Goal: Task Accomplishment & Management: Manage account settings

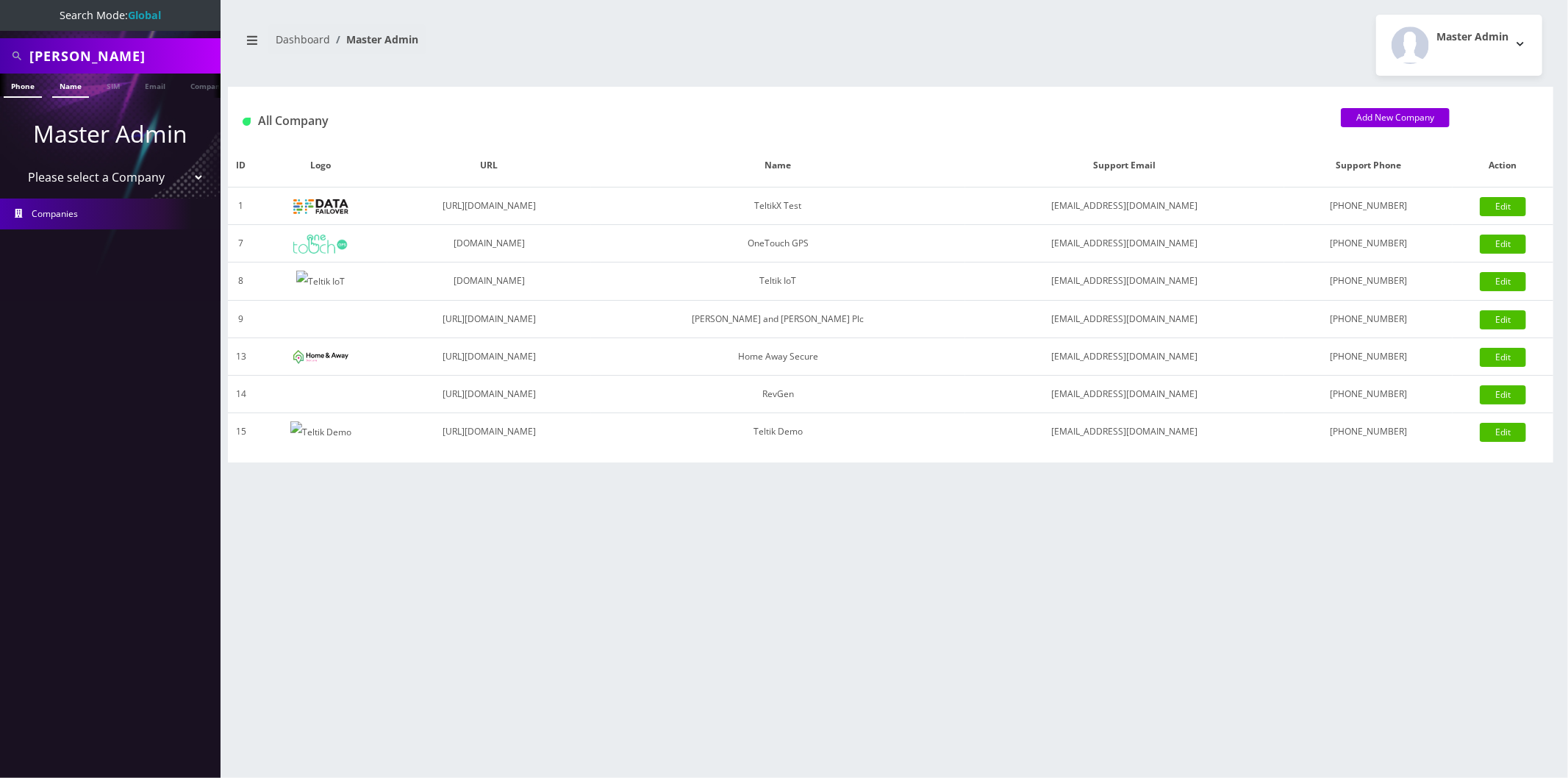
click at [62, 87] on link "Name" at bounding box center [70, 85] width 36 height 24
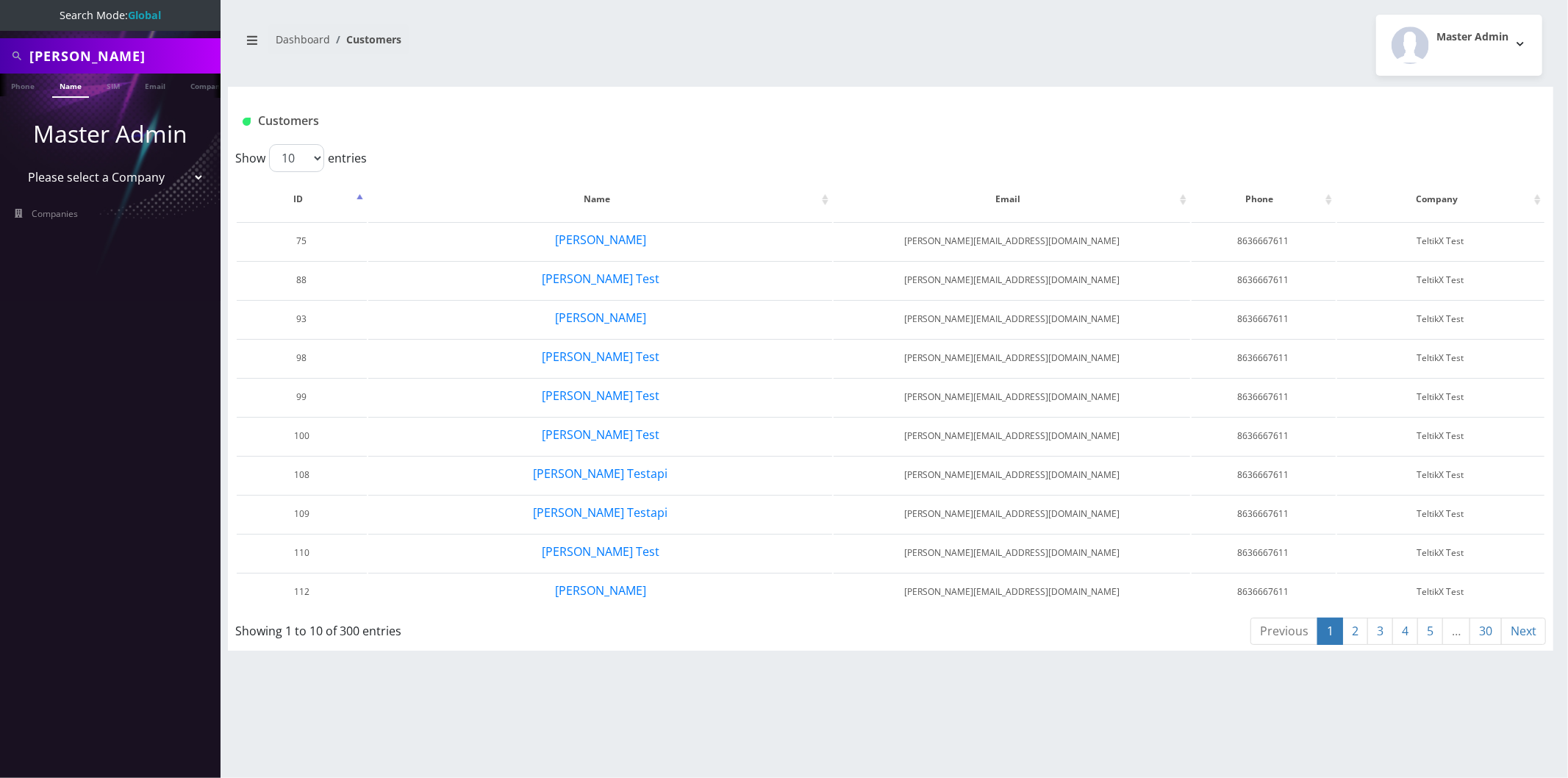
select select "25"
click at [269, 144] on select "10 25 50 100" at bounding box center [296, 158] width 55 height 28
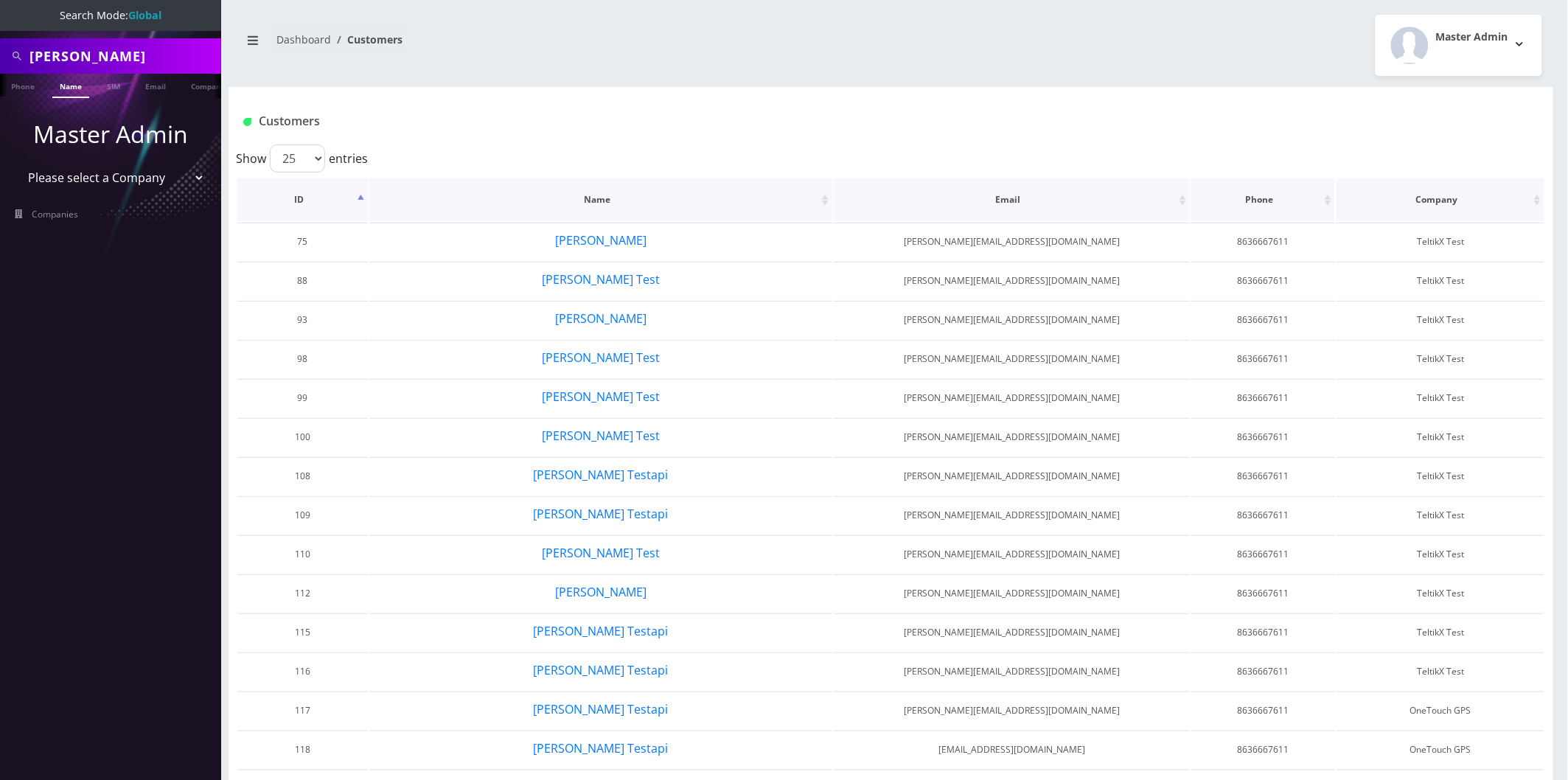
click at [303, 197] on th "ID" at bounding box center [303, 199] width 131 height 43
click at [592, 243] on button "[PERSON_NAME] Test" at bounding box center [601, 240] width 120 height 19
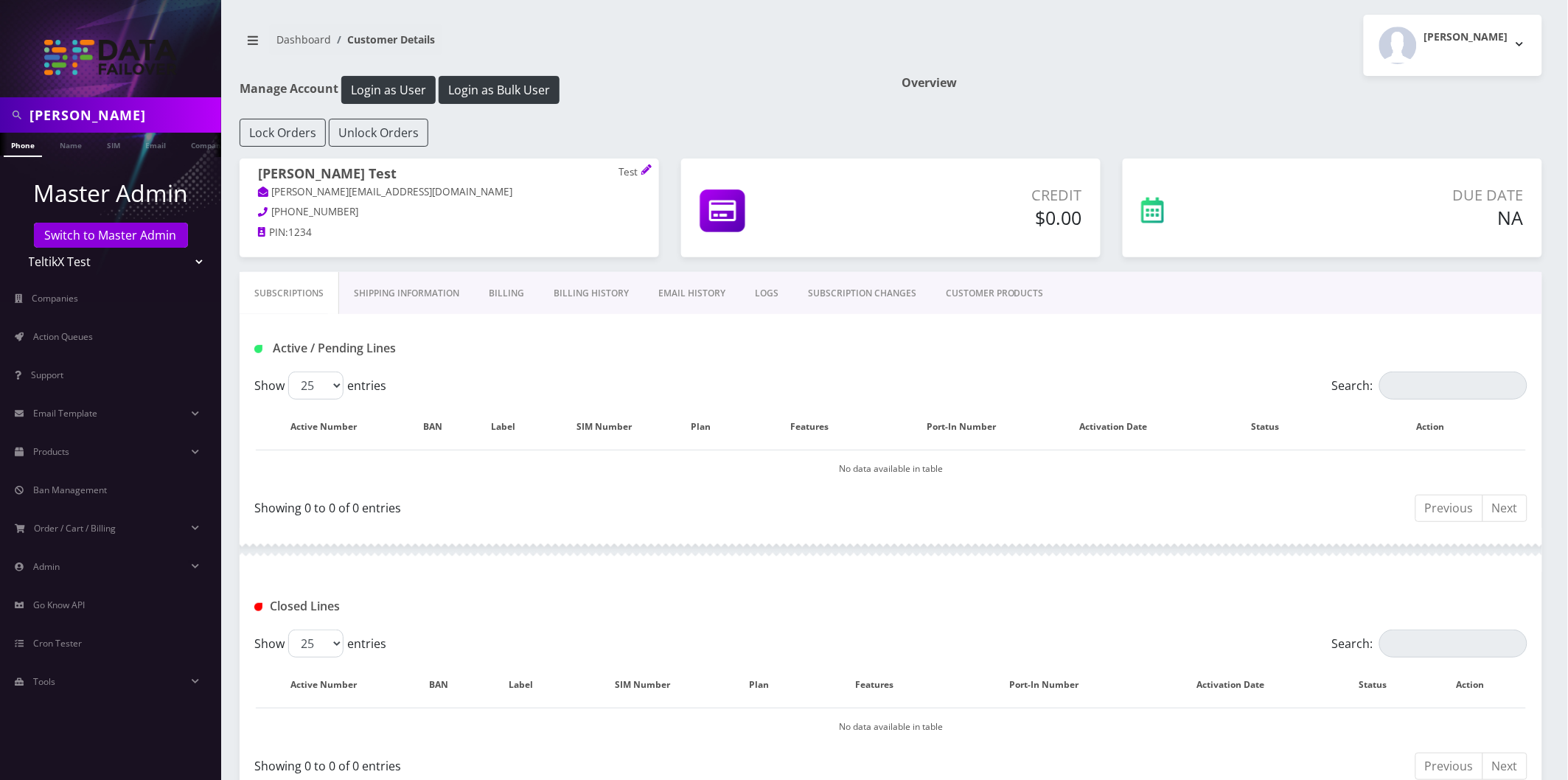
click at [969, 295] on link "CUSTOMER PRODUCTS" at bounding box center [995, 293] width 128 height 43
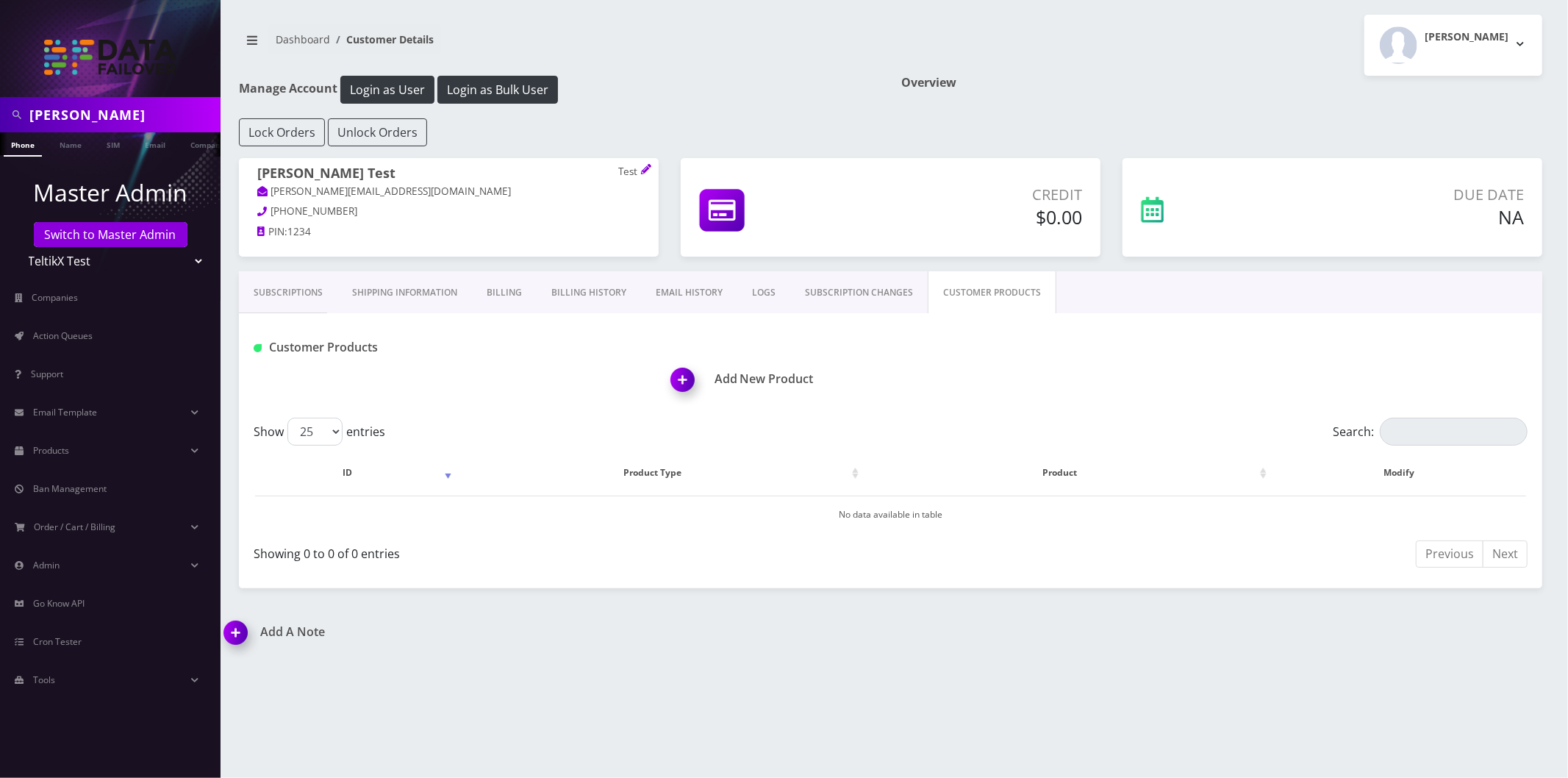
click at [693, 371] on img at bounding box center [686, 385] width 43 height 43
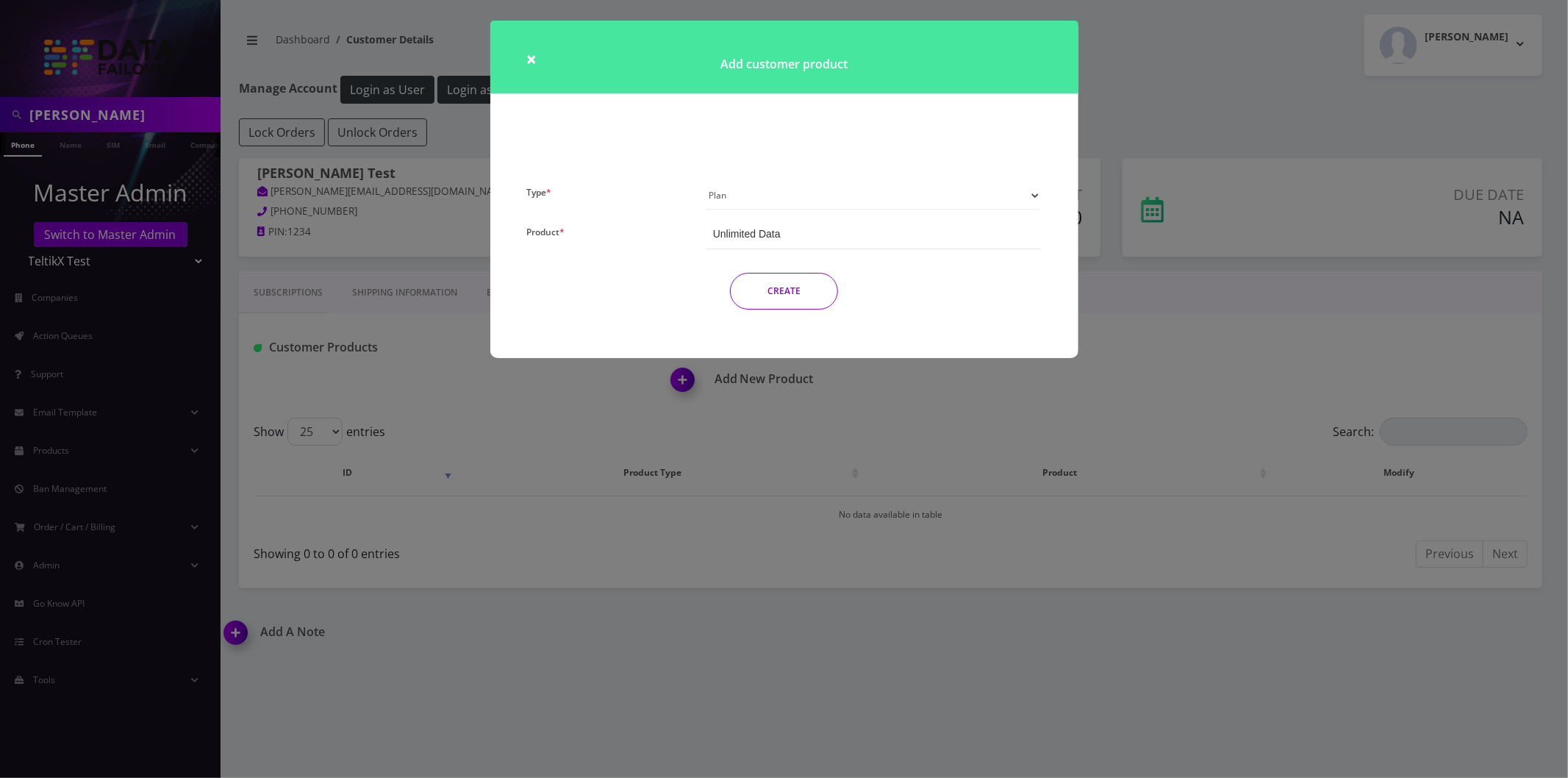
click at [762, 233] on div "Unlimited Data" at bounding box center [746, 233] width 67 height 15
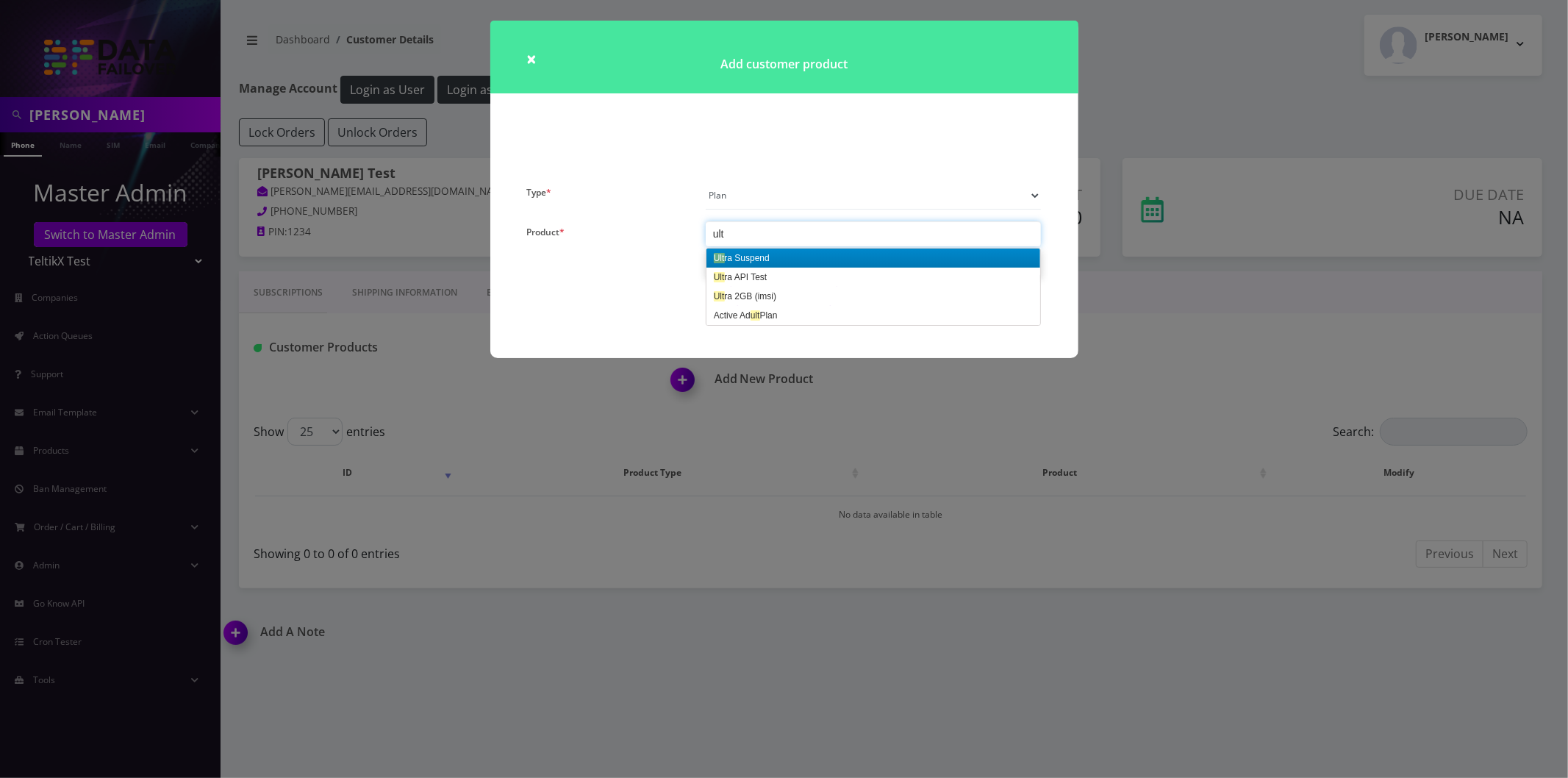
type input "ultr"
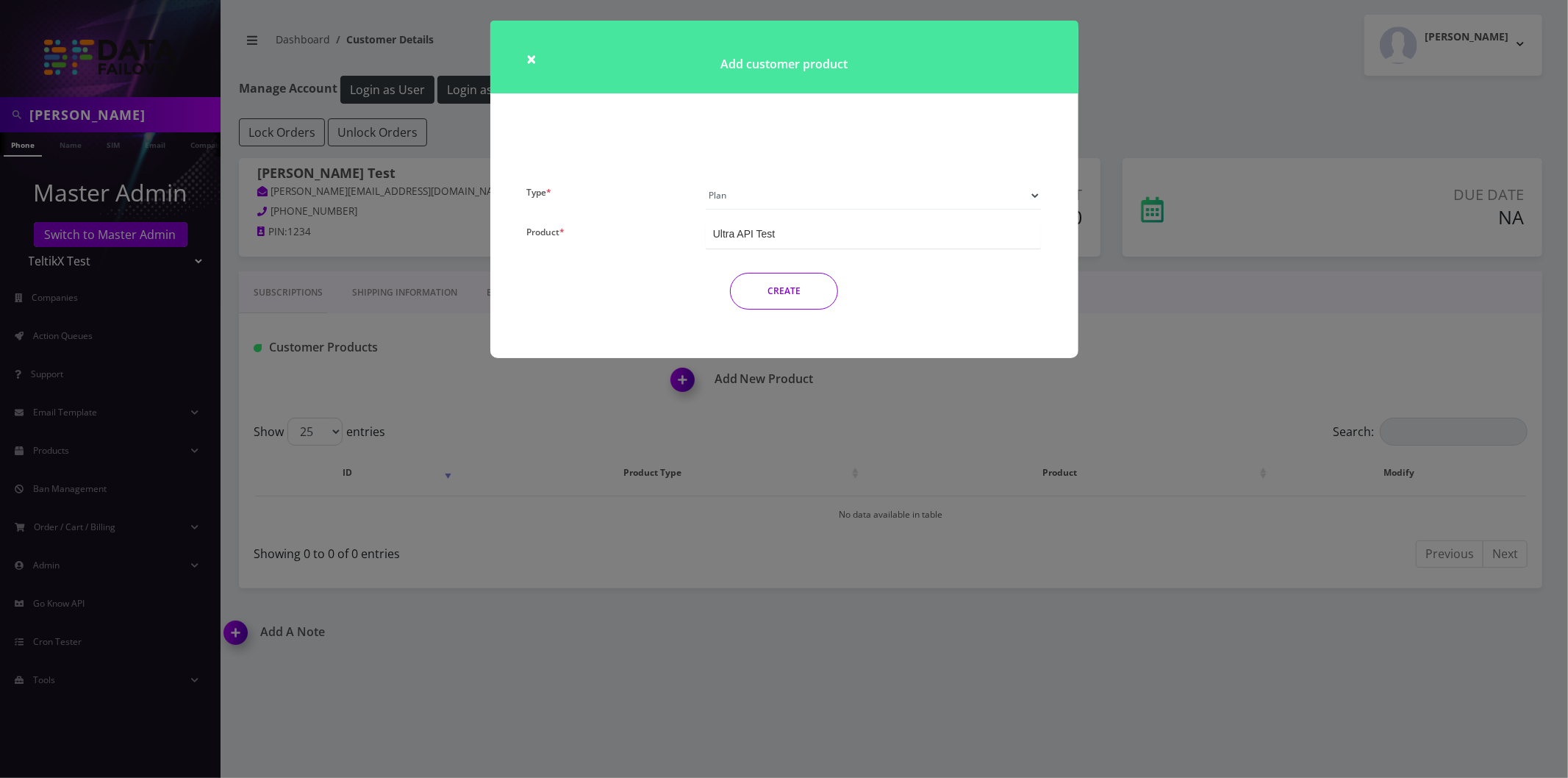
click at [762, 297] on button "CREATE" at bounding box center [783, 291] width 108 height 36
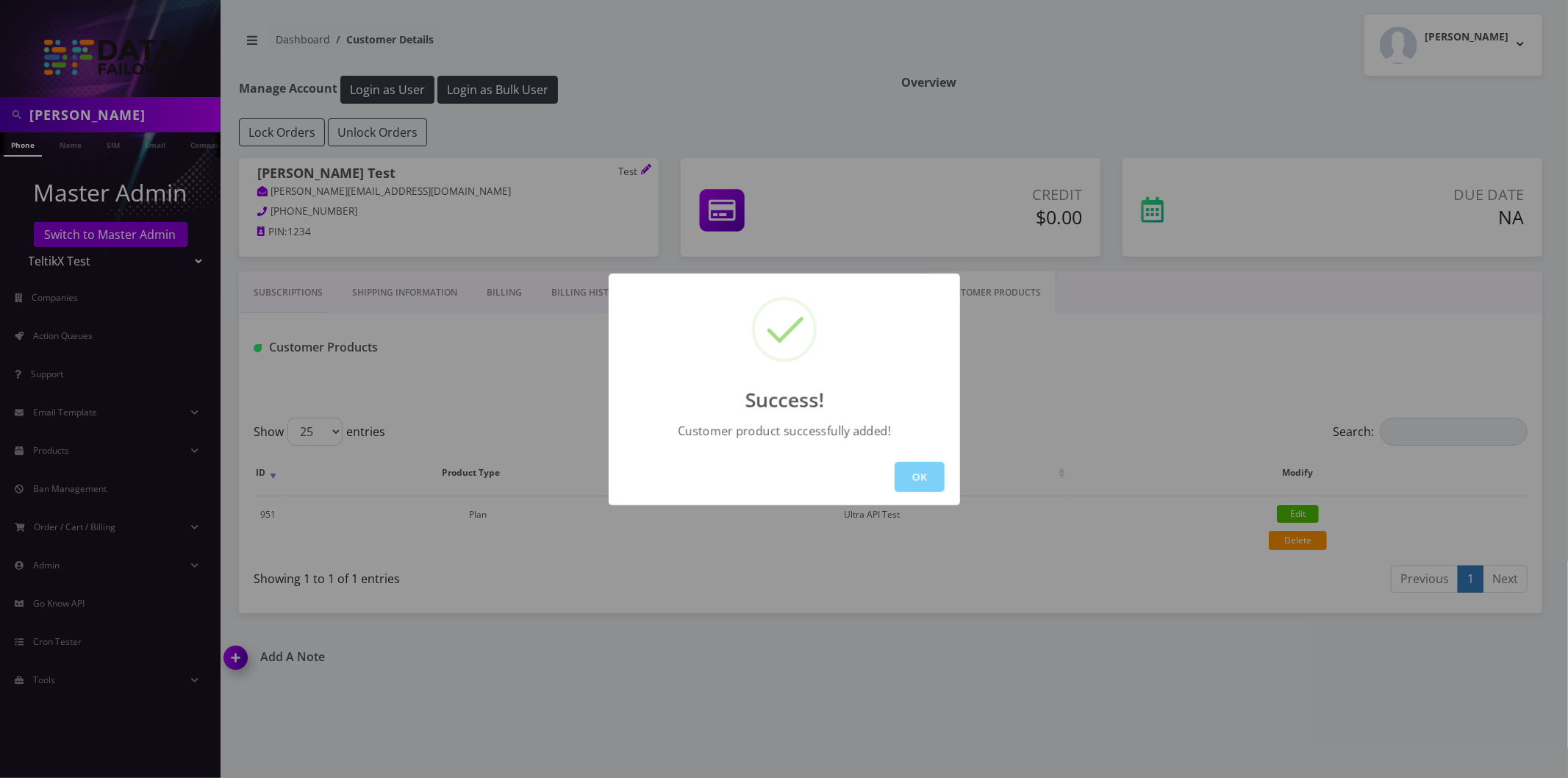
drag, startPoint x: 958, startPoint y: 491, endPoint x: 886, endPoint y: 453, distance: 81.4
click at [956, 490] on div "OK" at bounding box center [784, 476] width 351 height 57
click at [907, 474] on button "OK" at bounding box center [920, 476] width 50 height 30
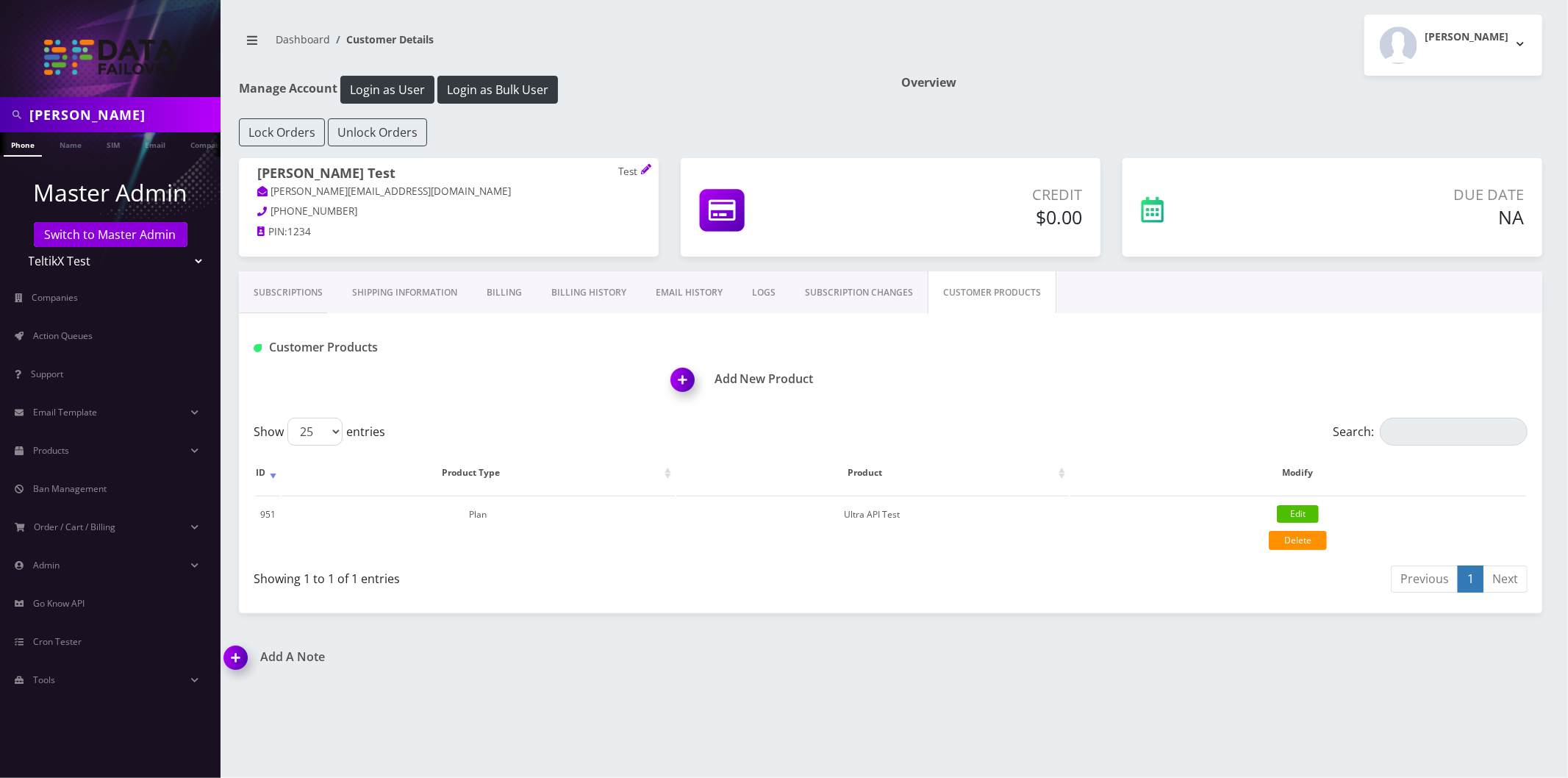
click at [666, 368] on img at bounding box center [686, 385] width 43 height 43
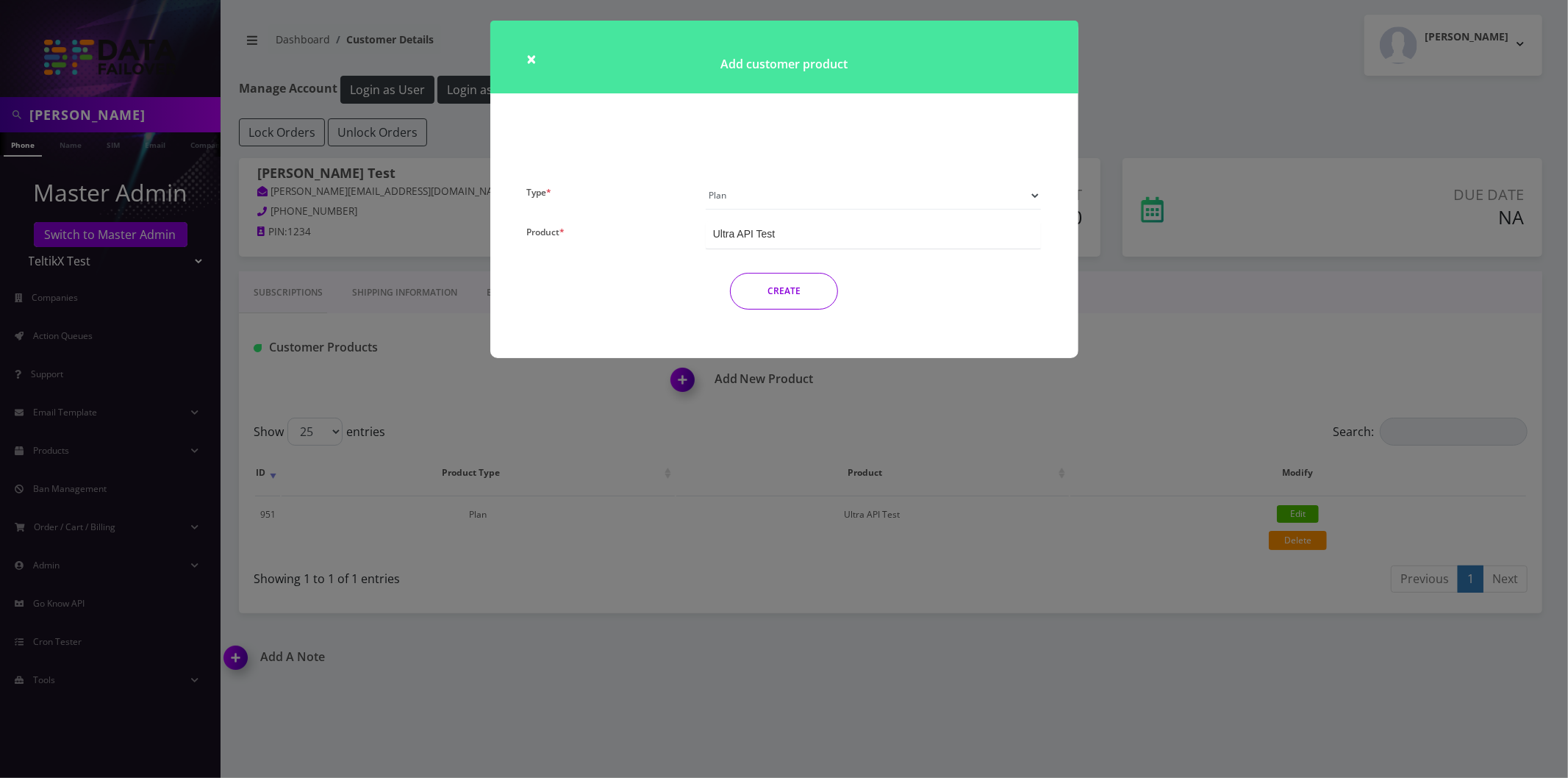
click at [762, 200] on select "Plan Device Sim Addon One-off" at bounding box center [873, 195] width 336 height 28
select select "3"
click at [706, 182] on select "Plan Device Sim Addon One-off" at bounding box center [873, 195] width 336 height 28
click at [788, 235] on div "T-Mobile Nano" at bounding box center [873, 234] width 336 height 27
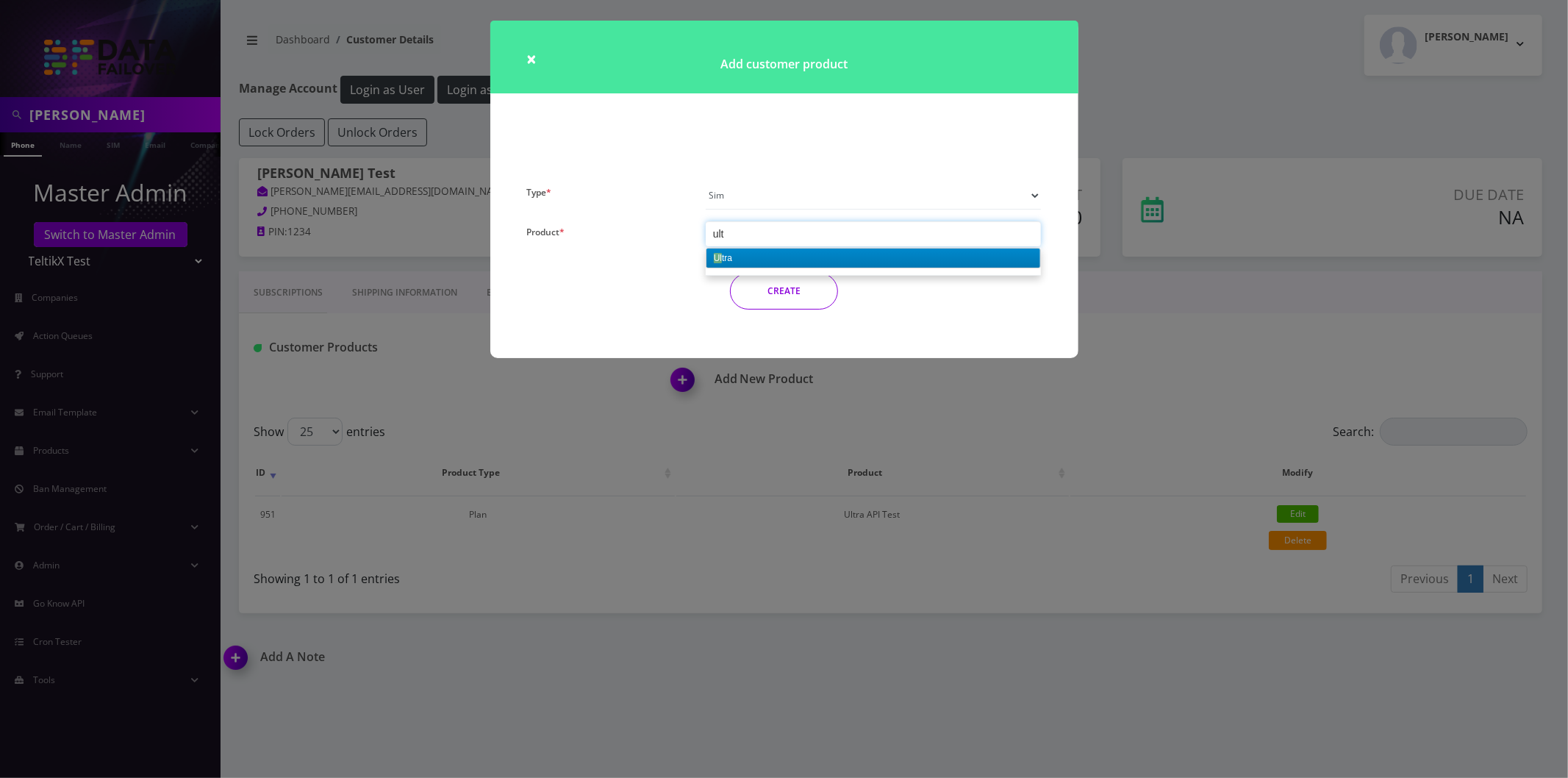
type input "ultr"
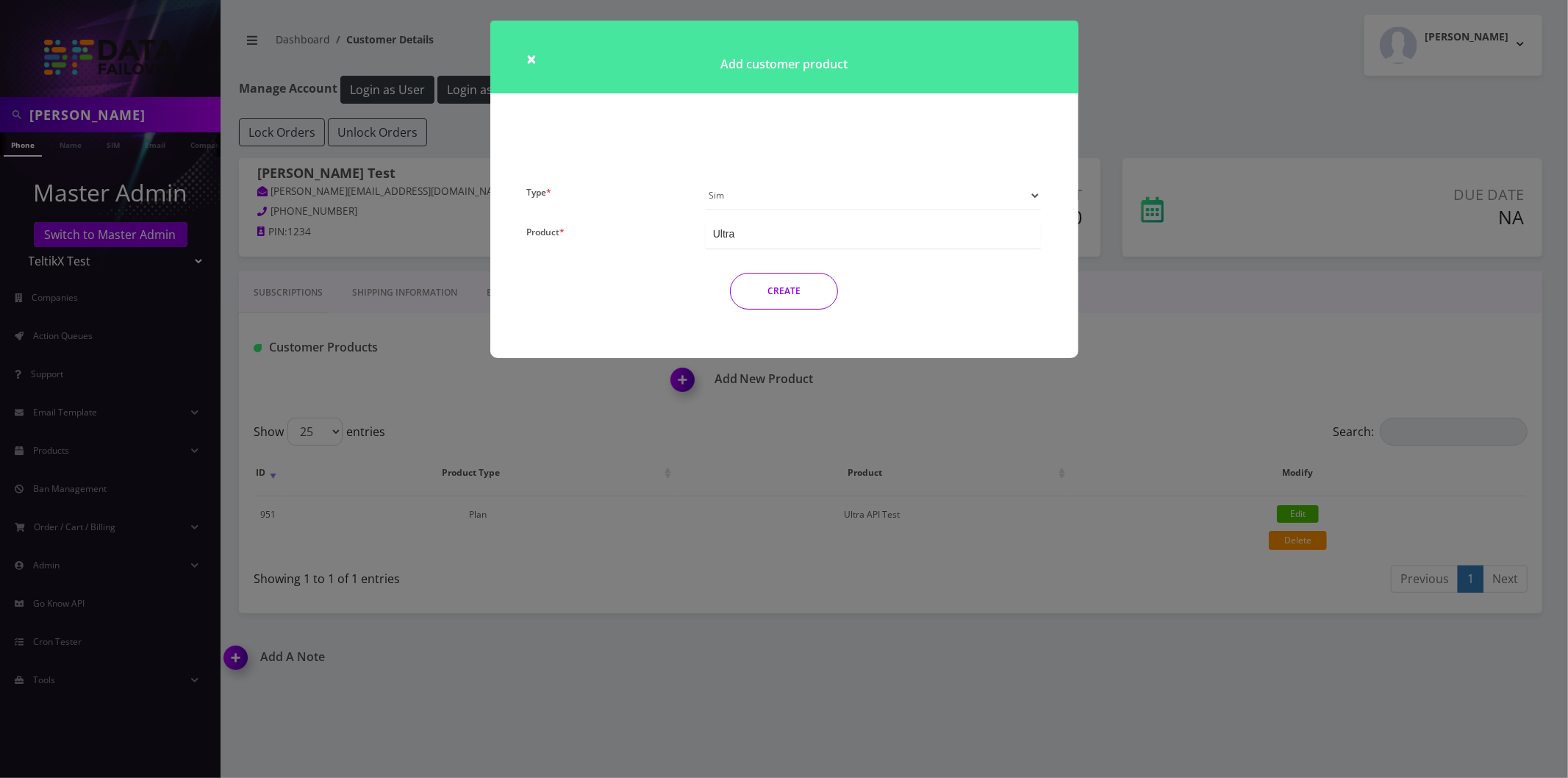
click at [763, 288] on button "CREATE" at bounding box center [783, 291] width 108 height 36
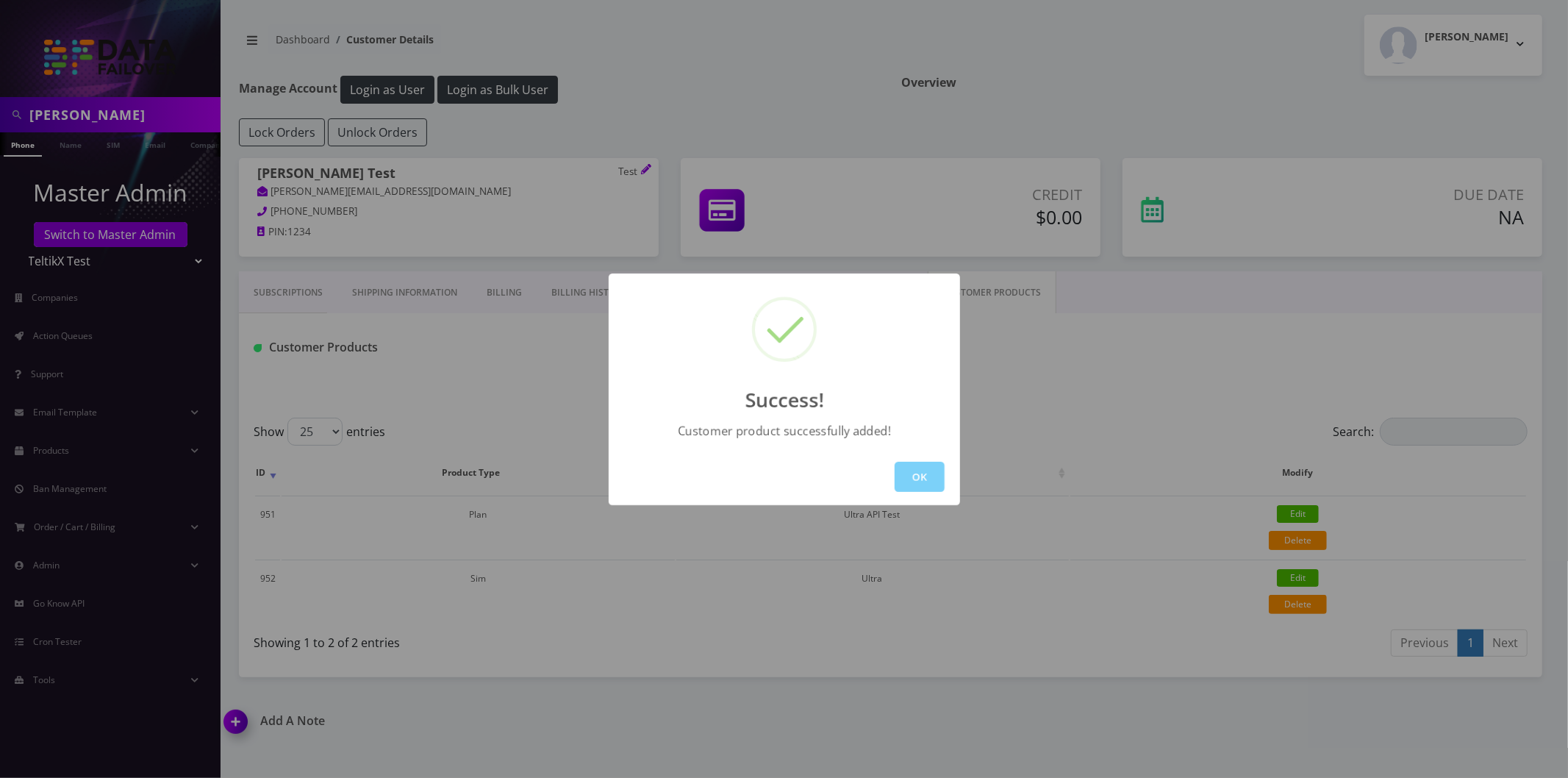
click at [928, 458] on div "OK" at bounding box center [784, 476] width 351 height 57
click at [929, 474] on button "OK" at bounding box center [920, 476] width 50 height 30
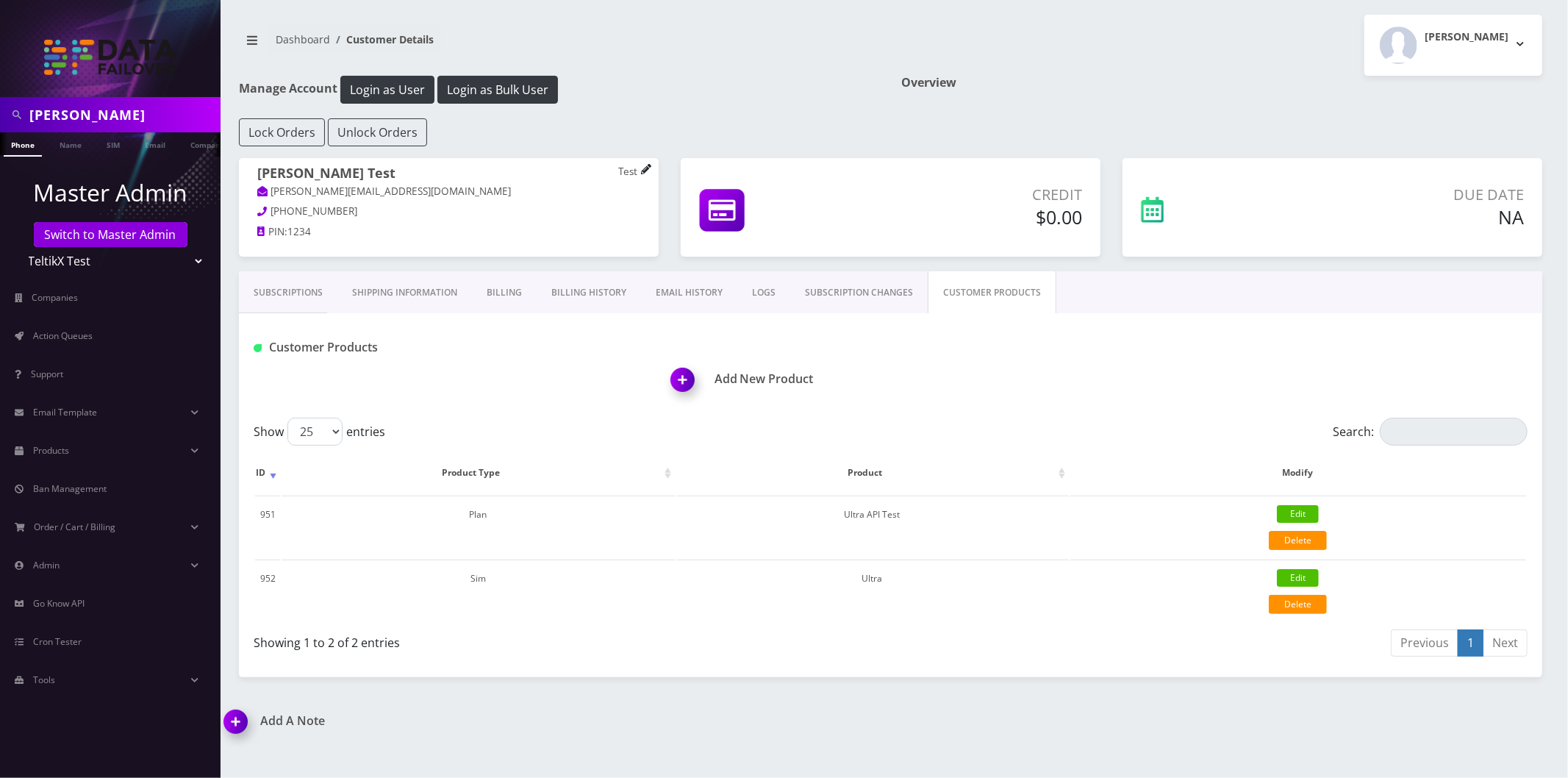
click at [648, 171] on icon at bounding box center [646, 168] width 10 height 10
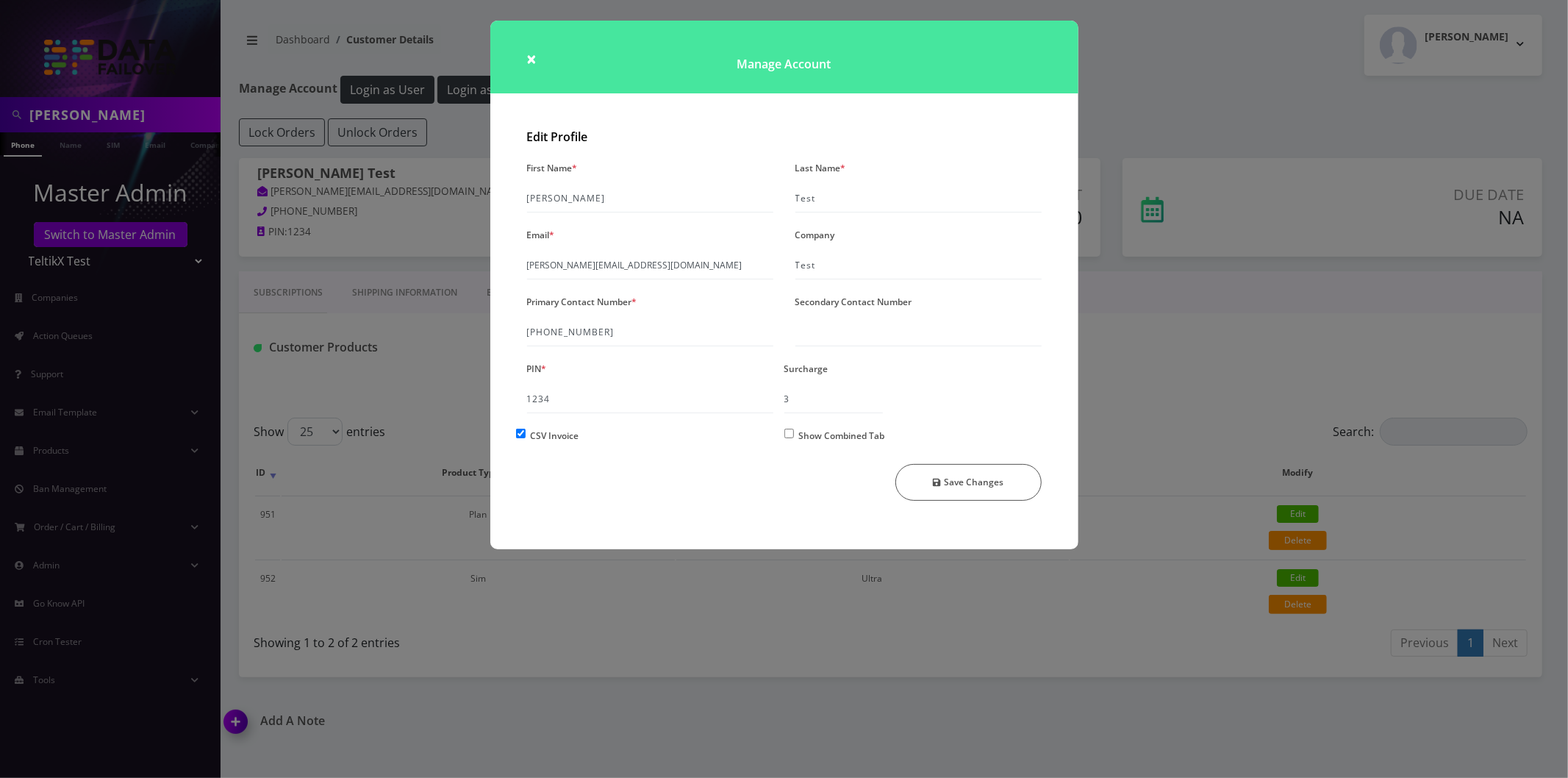
click at [784, 430] on input "Show Combined Tab" at bounding box center [789, 434] width 9 height 9
checkbox input "true"
click at [796, 435] on div "Show Combined Tab" at bounding box center [918, 438] width 268 height 27
click at [972, 475] on button "Save Changes" at bounding box center [969, 482] width 147 height 36
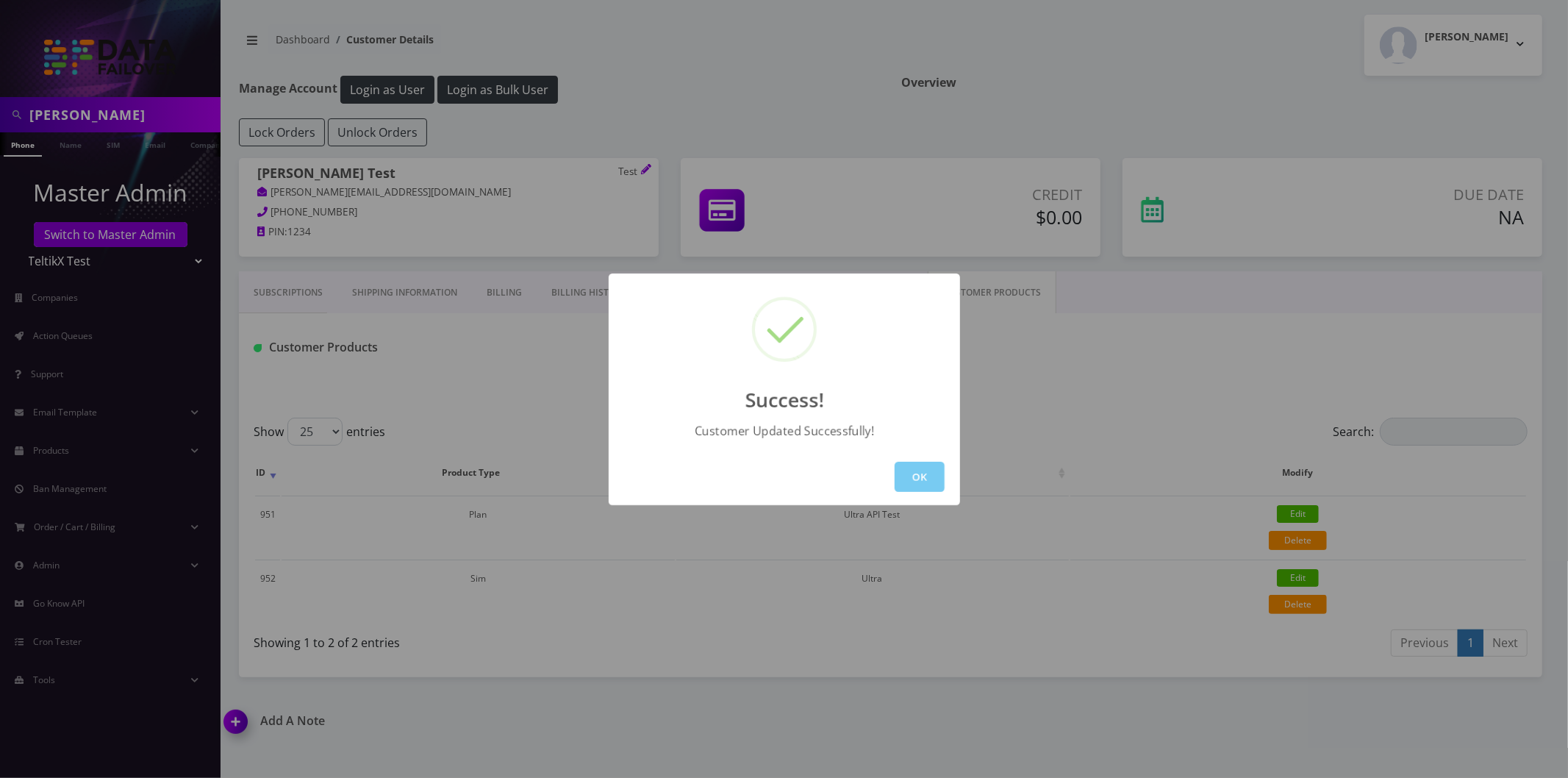
click at [896, 469] on button "OK" at bounding box center [920, 476] width 50 height 30
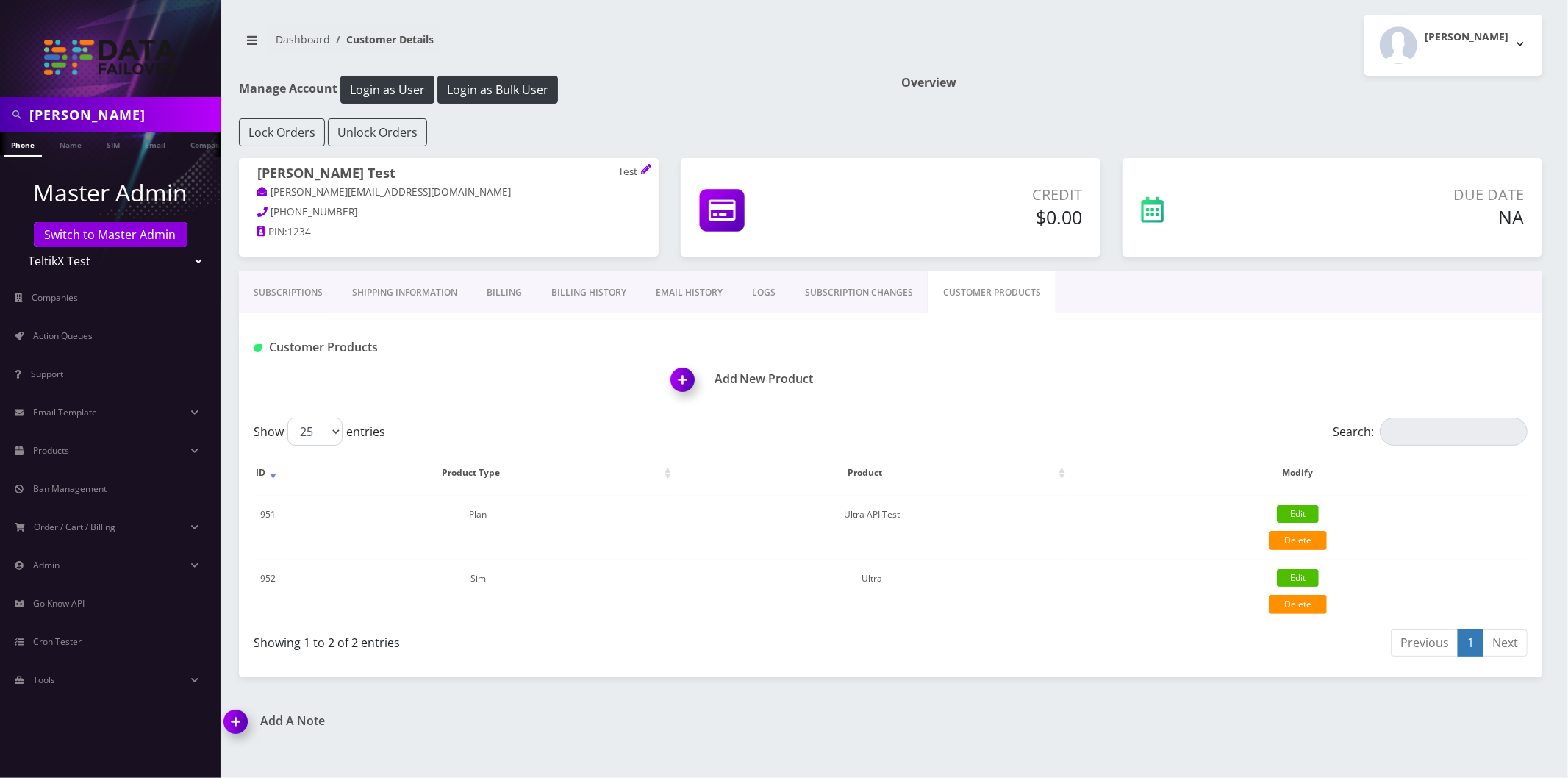
click at [473, 71] on div "Dashboard Customer Details Moshe Gorin Logout" at bounding box center [890, 45] width 1325 height 61
click at [481, 90] on button "Login as Bulk User" at bounding box center [497, 90] width 120 height 28
click at [62, 347] on link "Action Queues" at bounding box center [110, 336] width 220 height 31
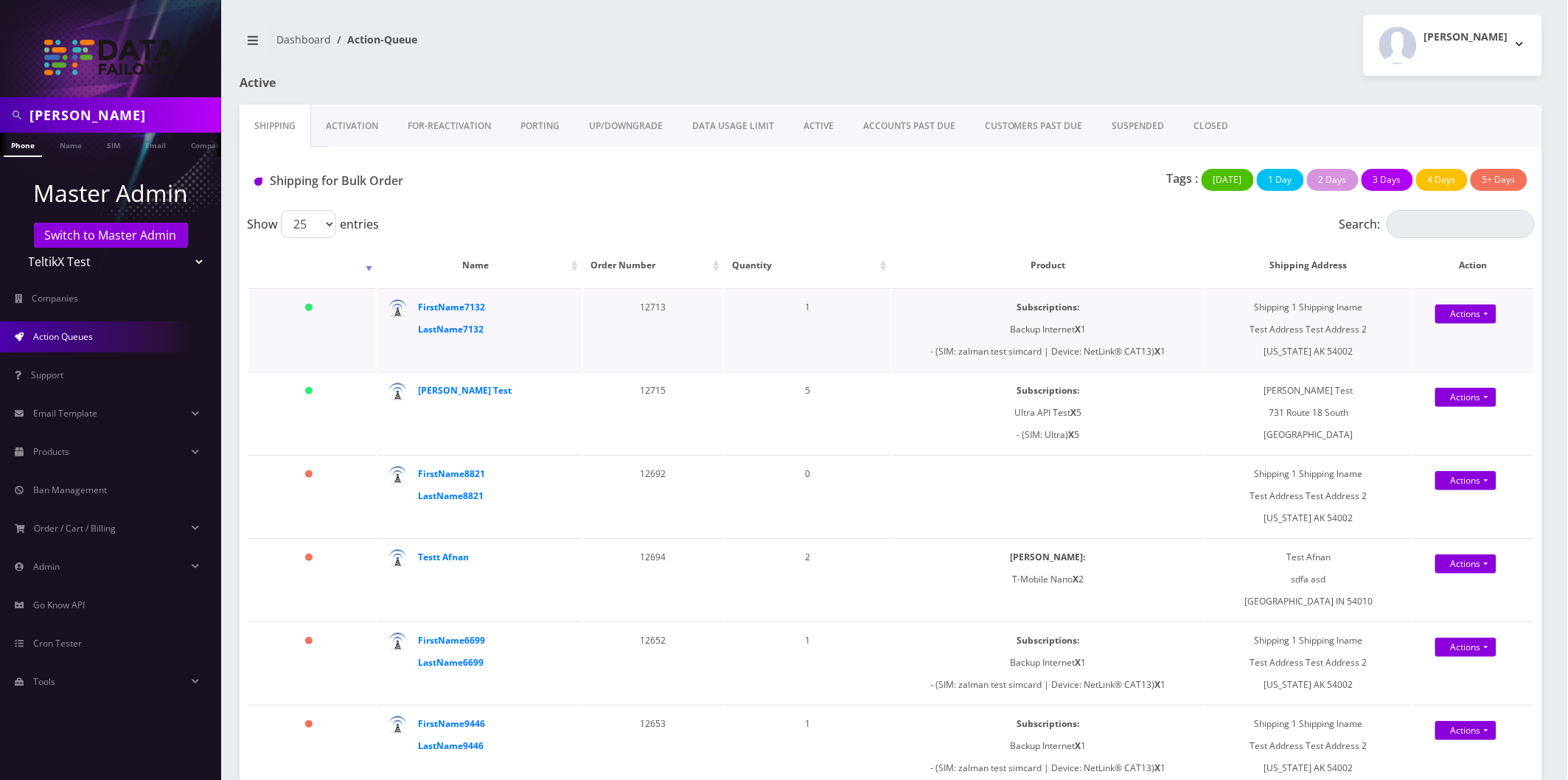
drag, startPoint x: 1013, startPoint y: 305, endPoint x: 1111, endPoint y: 325, distance: 100.0
click at [1111, 325] on td "Subscriptions: Backup Internet X 1 - (SIM: zalman test simcard | Device: NetLin…" at bounding box center [1048, 329] width 312 height 82
click at [1066, 310] on b "Subscriptions:" at bounding box center [1048, 307] width 63 height 12
drag, startPoint x: 1014, startPoint y: 306, endPoint x: 1111, endPoint y: 323, distance: 98.5
click at [1111, 323] on td "Subscriptions: Backup Internet X 1 - (SIM: zalman test simcard | Device: NetLin…" at bounding box center [1048, 329] width 312 height 82
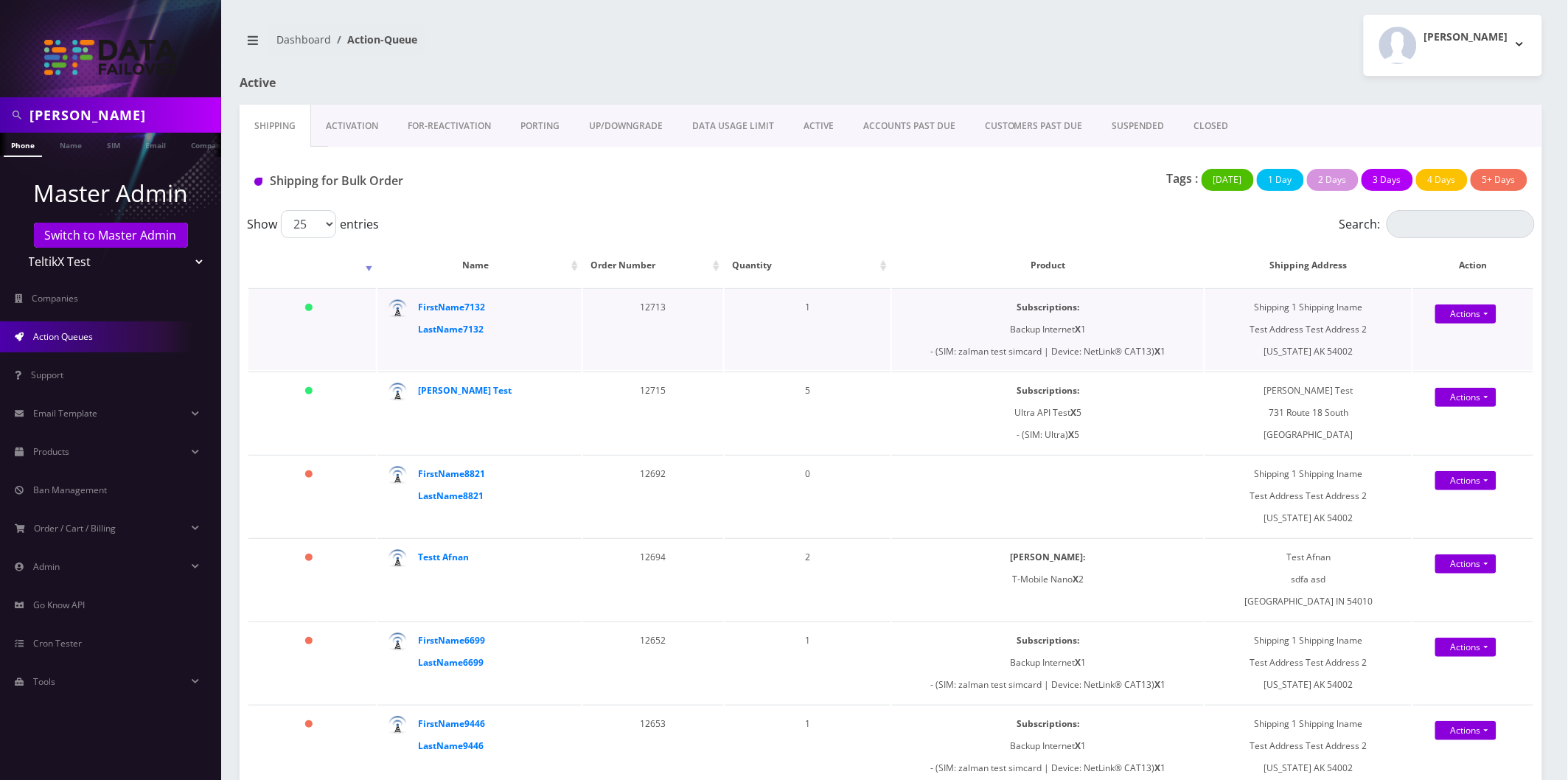
click at [1111, 326] on td "Subscriptions: Backup Internet X 1 - (SIM: zalman test simcard | Device: NetLin…" at bounding box center [1048, 329] width 312 height 82
drag, startPoint x: 1095, startPoint y: 436, endPoint x: 1073, endPoint y: 417, distance: 29.1
click at [1007, 436] on td "Subscriptions: Ultra API Test X 5 - (SIM: Ultra) X 5" at bounding box center [1048, 412] width 312 height 82
drag, startPoint x: 1092, startPoint y: 404, endPoint x: 971, endPoint y: 407, distance: 121.0
click at [971, 407] on td "Subscriptions: Ultra API Test X 5 - (SIM: Ultra) X 5" at bounding box center [1048, 412] width 312 height 82
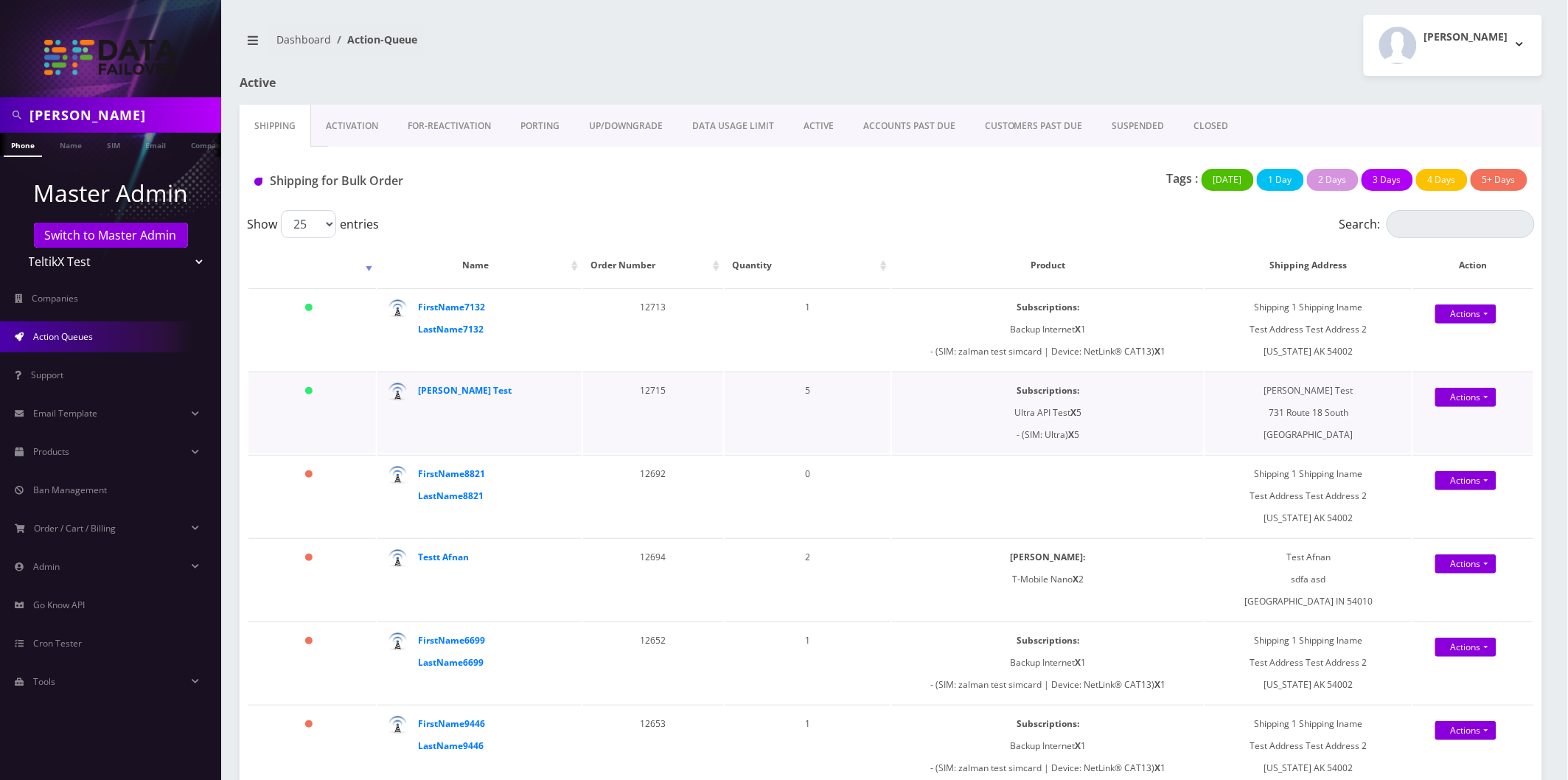
drag, startPoint x: 1097, startPoint y: 428, endPoint x: 960, endPoint y: 430, distance: 137.0
click at [960, 430] on td "Subscriptions: Ultra API Test X 5 - (SIM: Ultra) X 5" at bounding box center [1048, 412] width 312 height 82
click at [1089, 411] on td "Subscriptions: Ultra API Test X 5 - (SIM: Ultra) X 5" at bounding box center [1048, 412] width 312 height 82
drag, startPoint x: 1091, startPoint y: 435, endPoint x: 960, endPoint y: 436, distance: 131.0
click at [960, 436] on td "Subscriptions: Ultra API Test X 5 - (SIM: Ultra) X 5" at bounding box center [1048, 412] width 312 height 82
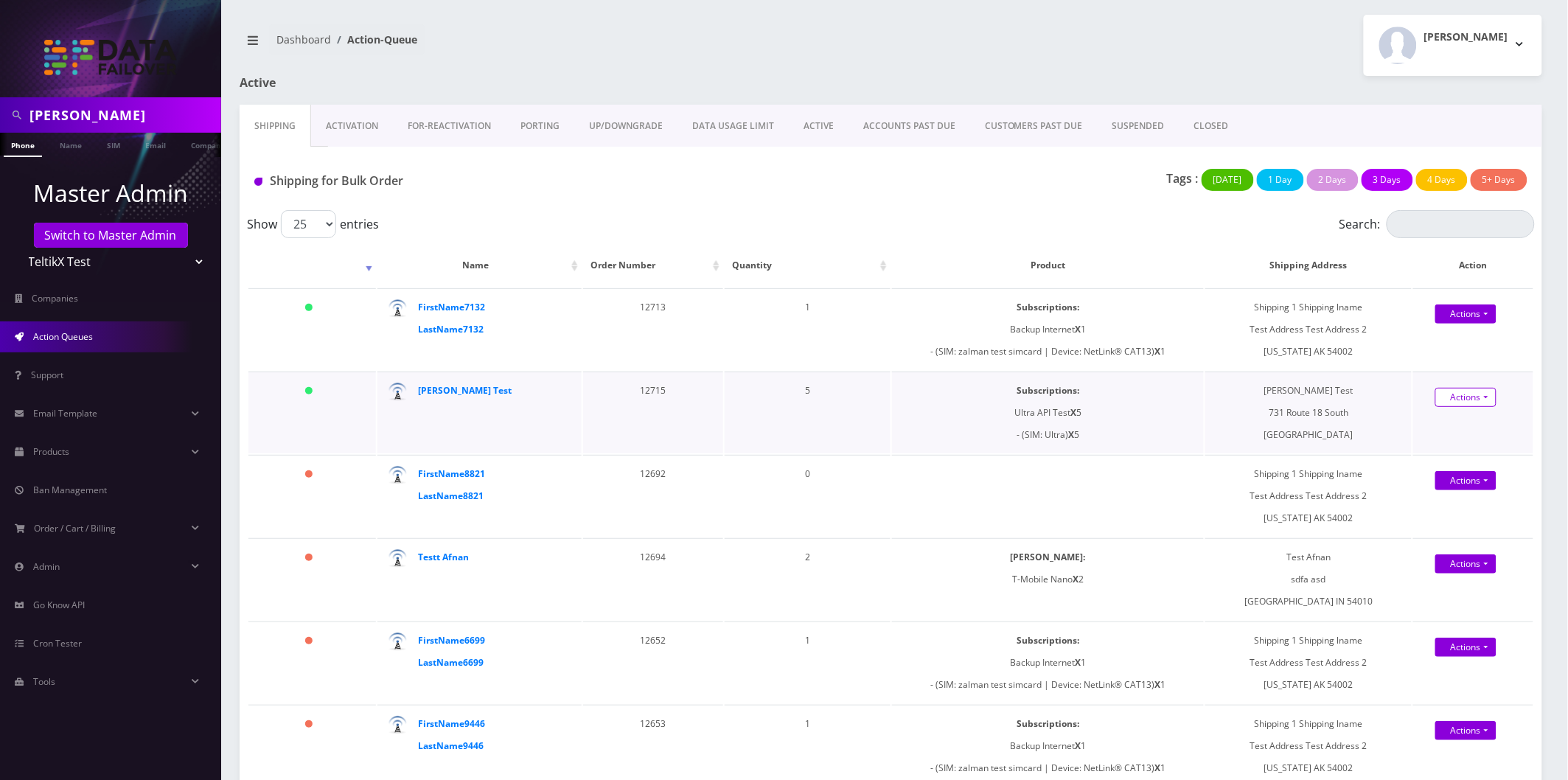
click at [1458, 393] on link "Actions" at bounding box center [1466, 397] width 61 height 19
click at [1447, 416] on link "Shipped" at bounding box center [1479, 426] width 118 height 22
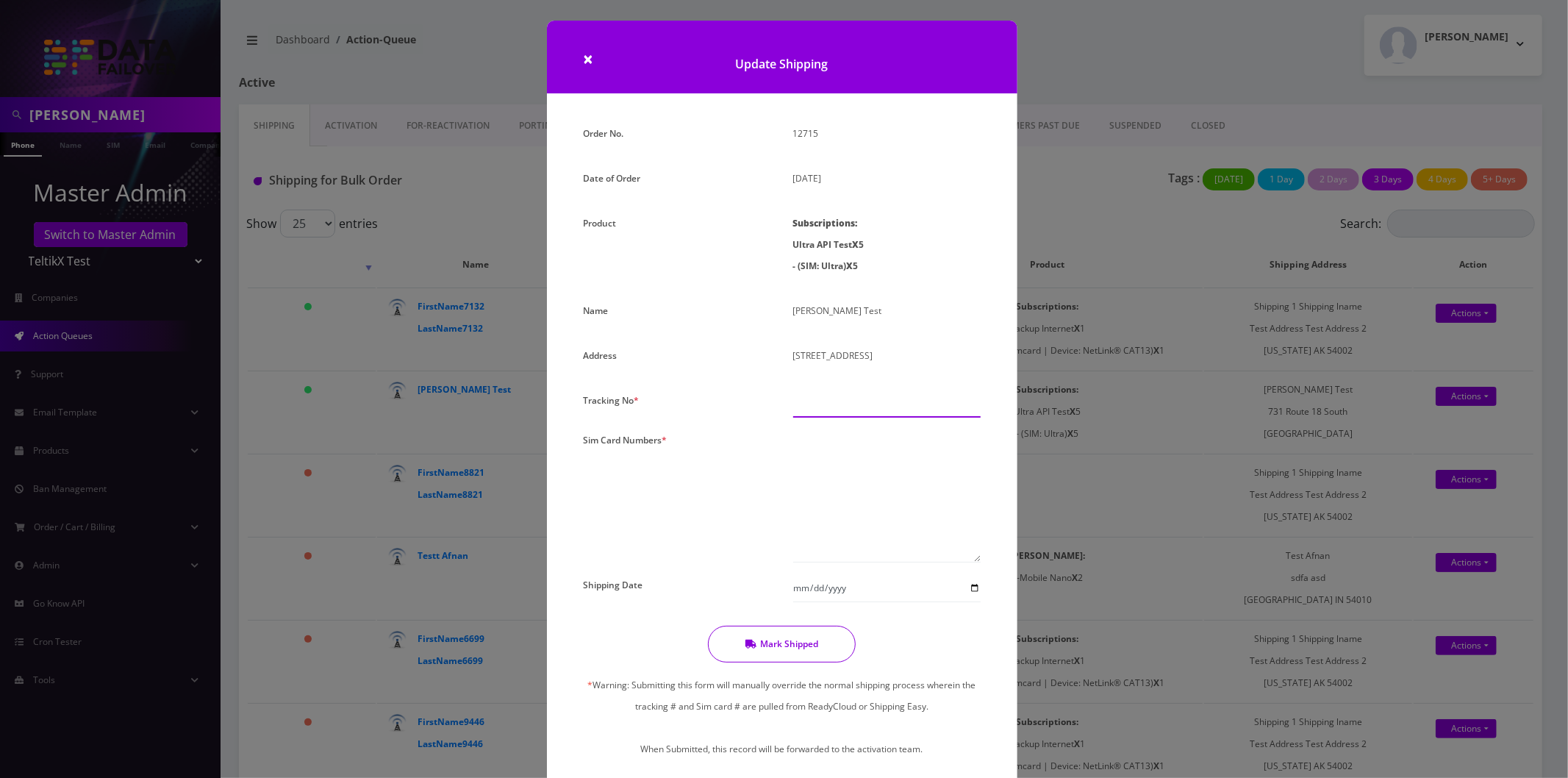
click at [872, 399] on input "text" at bounding box center [887, 403] width 188 height 28
click at [858, 406] on input "text" at bounding box center [887, 403] width 188 height 28
type input "000"
click at [878, 461] on textarea at bounding box center [887, 496] width 188 height 133
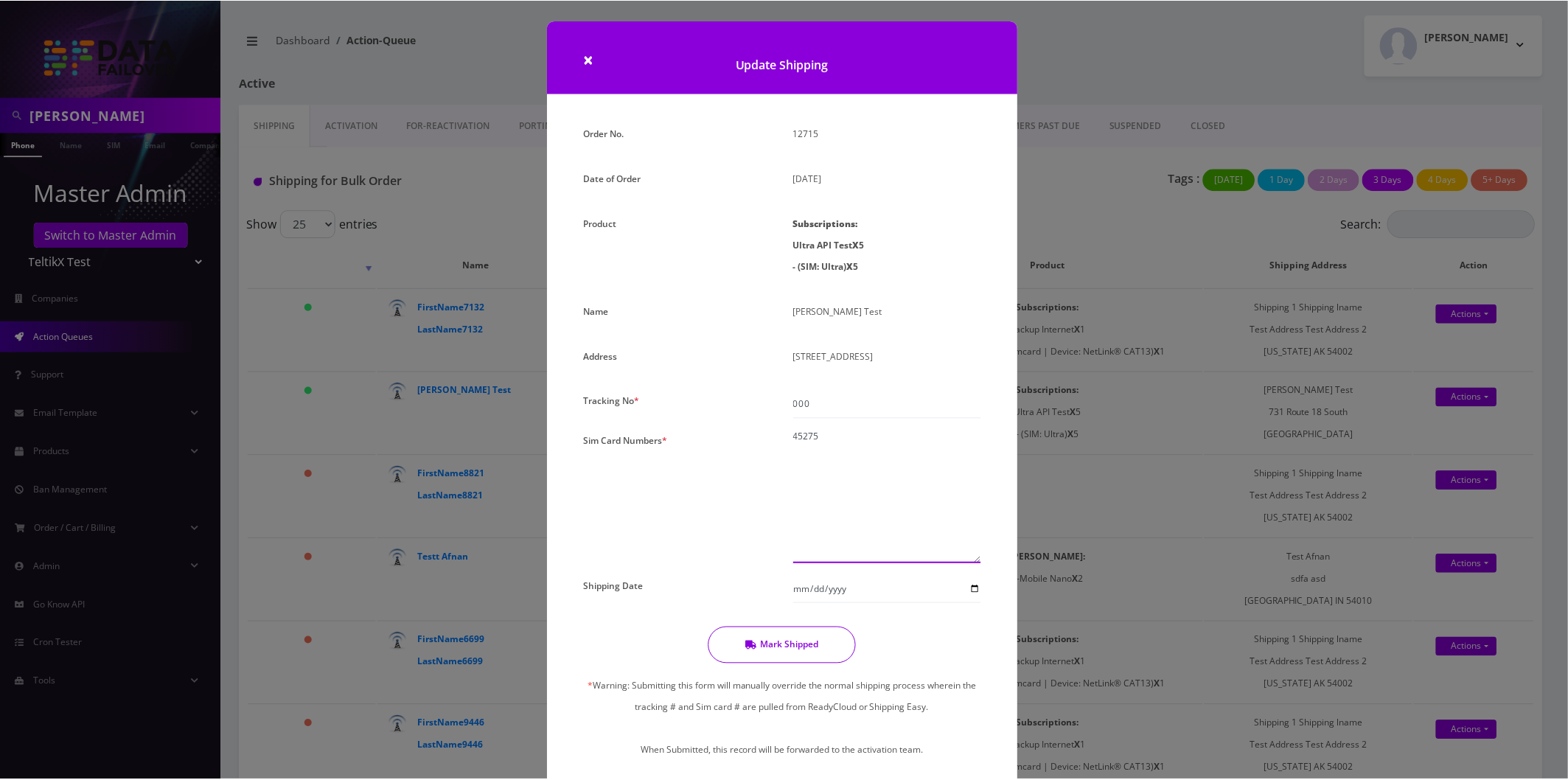
scroll to position [62, 0]
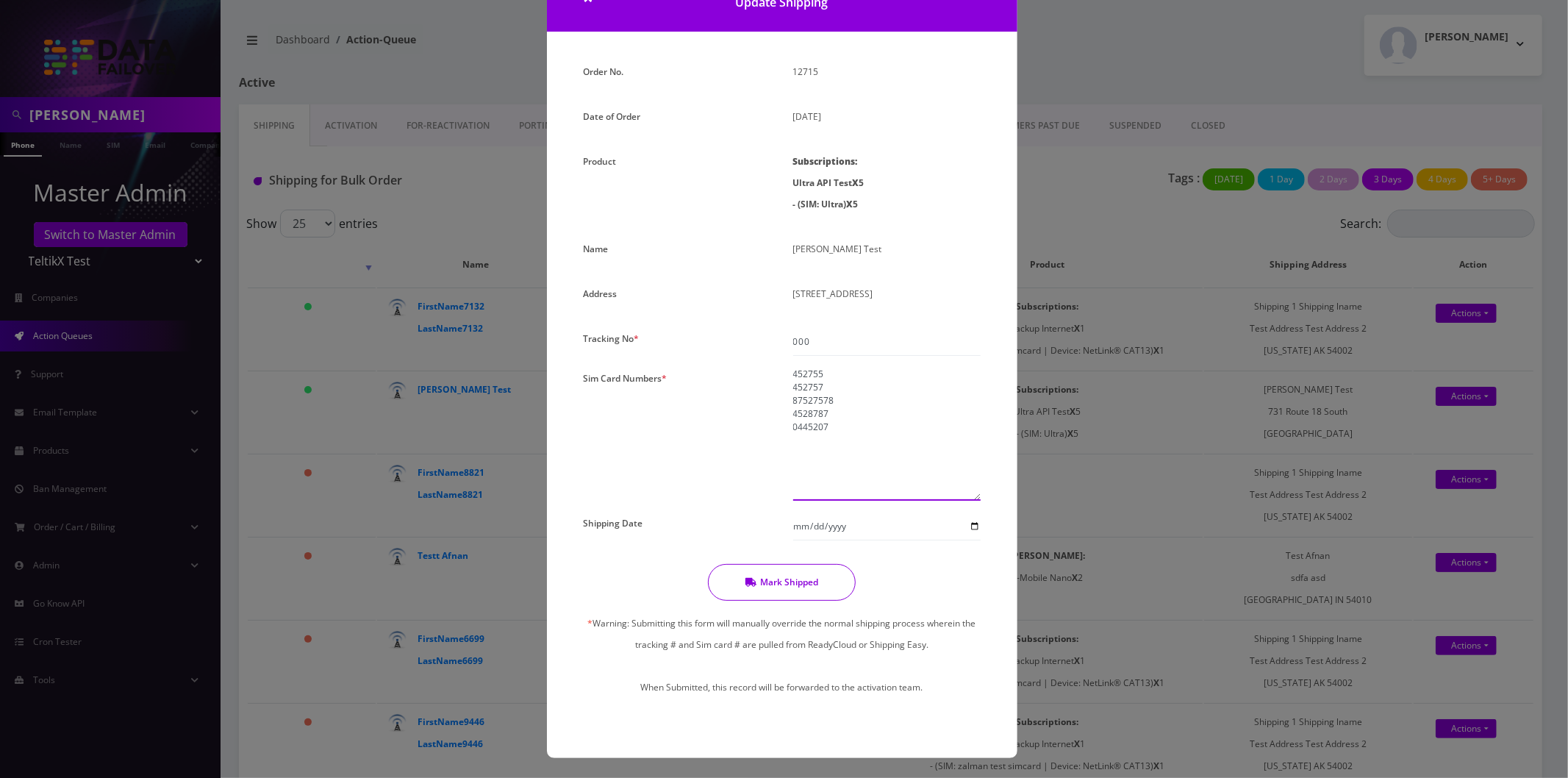
type textarea "452755 452757 87527578 4528787 0445207"
click at [793, 573] on button "Mark Shipped" at bounding box center [782, 582] width 148 height 36
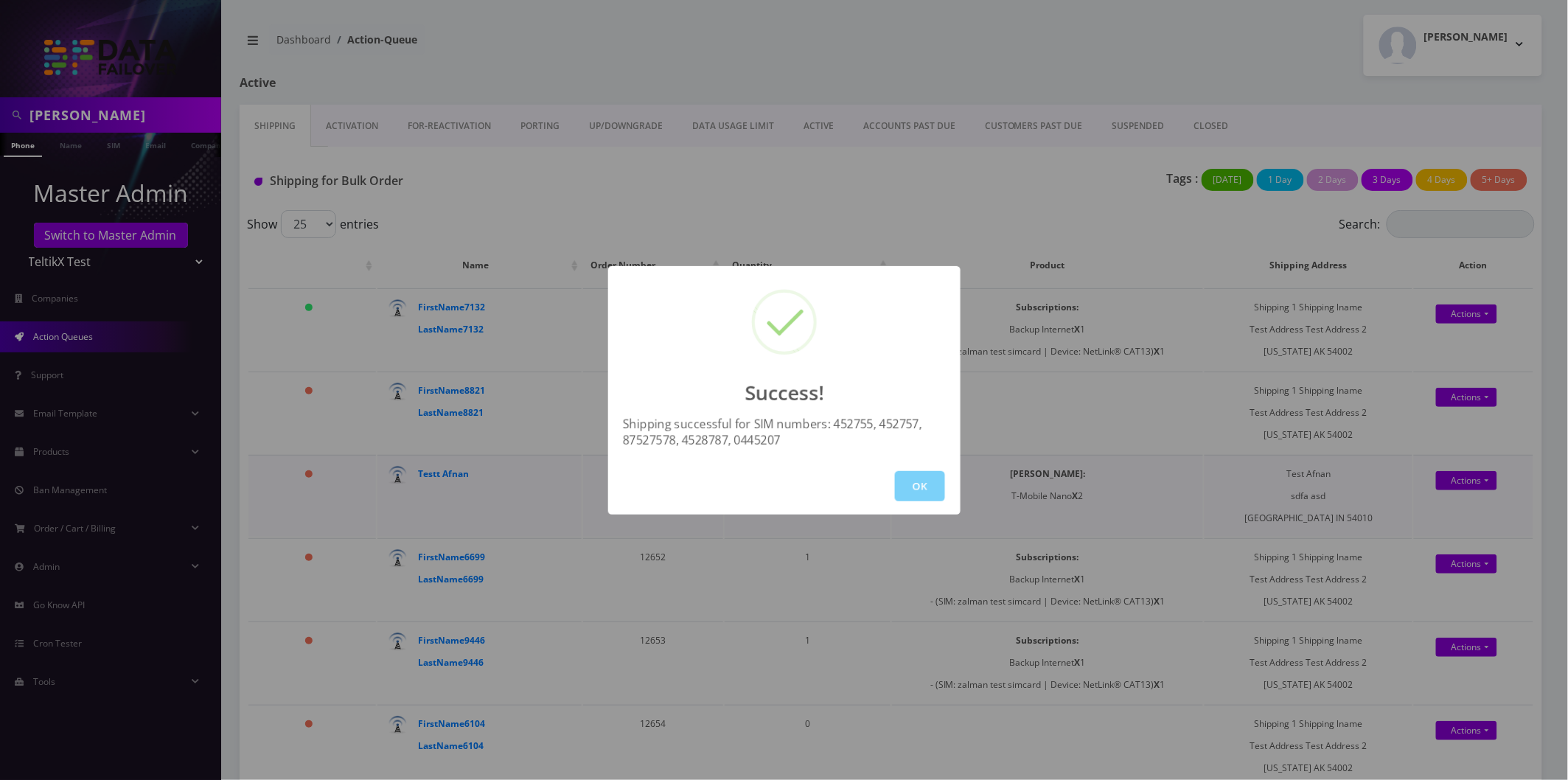
click at [918, 484] on button "OK" at bounding box center [920, 486] width 50 height 30
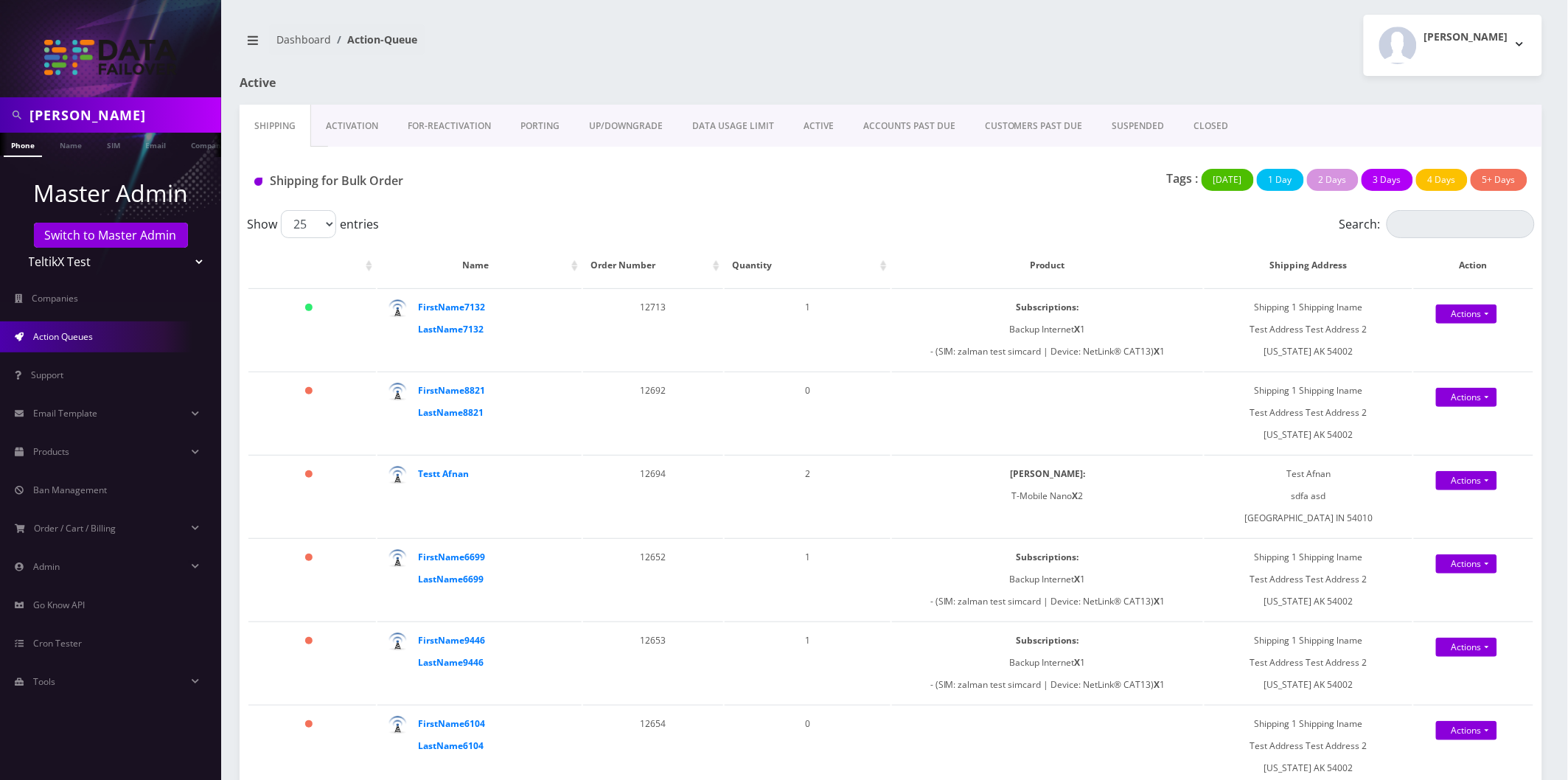
click at [326, 129] on link "Activation" at bounding box center [352, 126] width 82 height 43
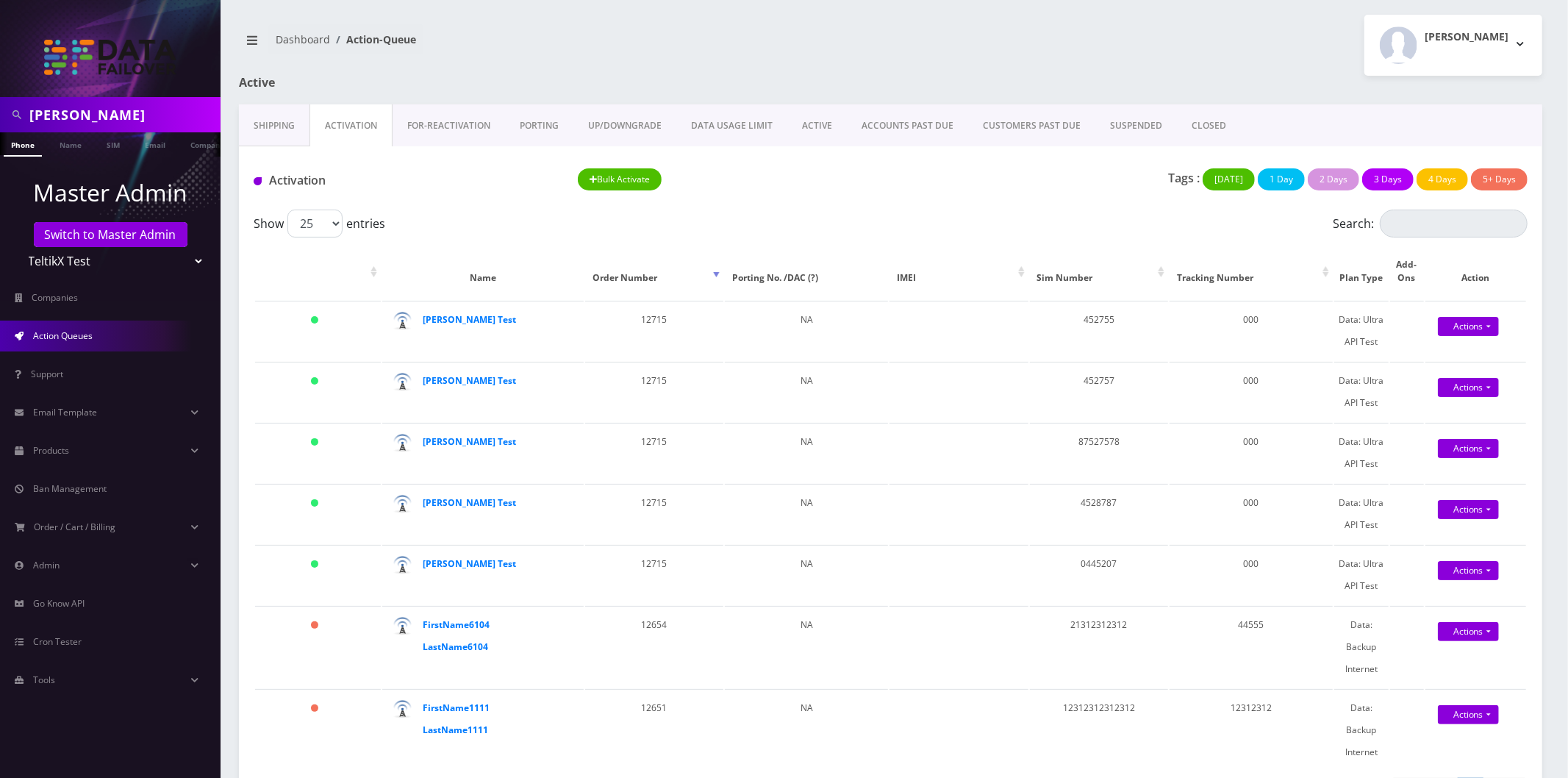
click at [302, 127] on link "Shipping" at bounding box center [274, 126] width 71 height 43
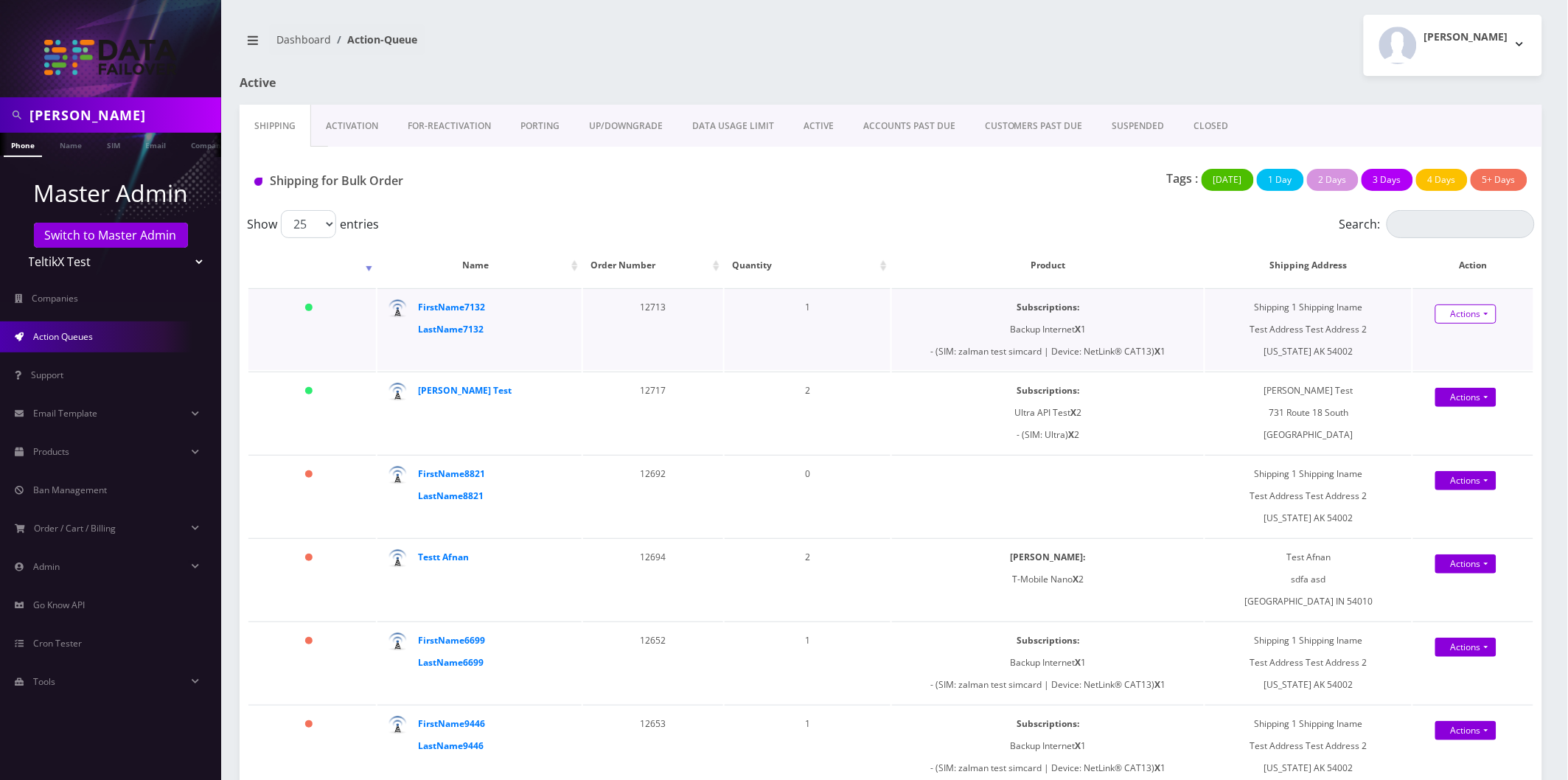
click at [1472, 313] on link "Actions" at bounding box center [1466, 313] width 61 height 19
click at [1453, 344] on link "Shipped" at bounding box center [1479, 343] width 118 height 22
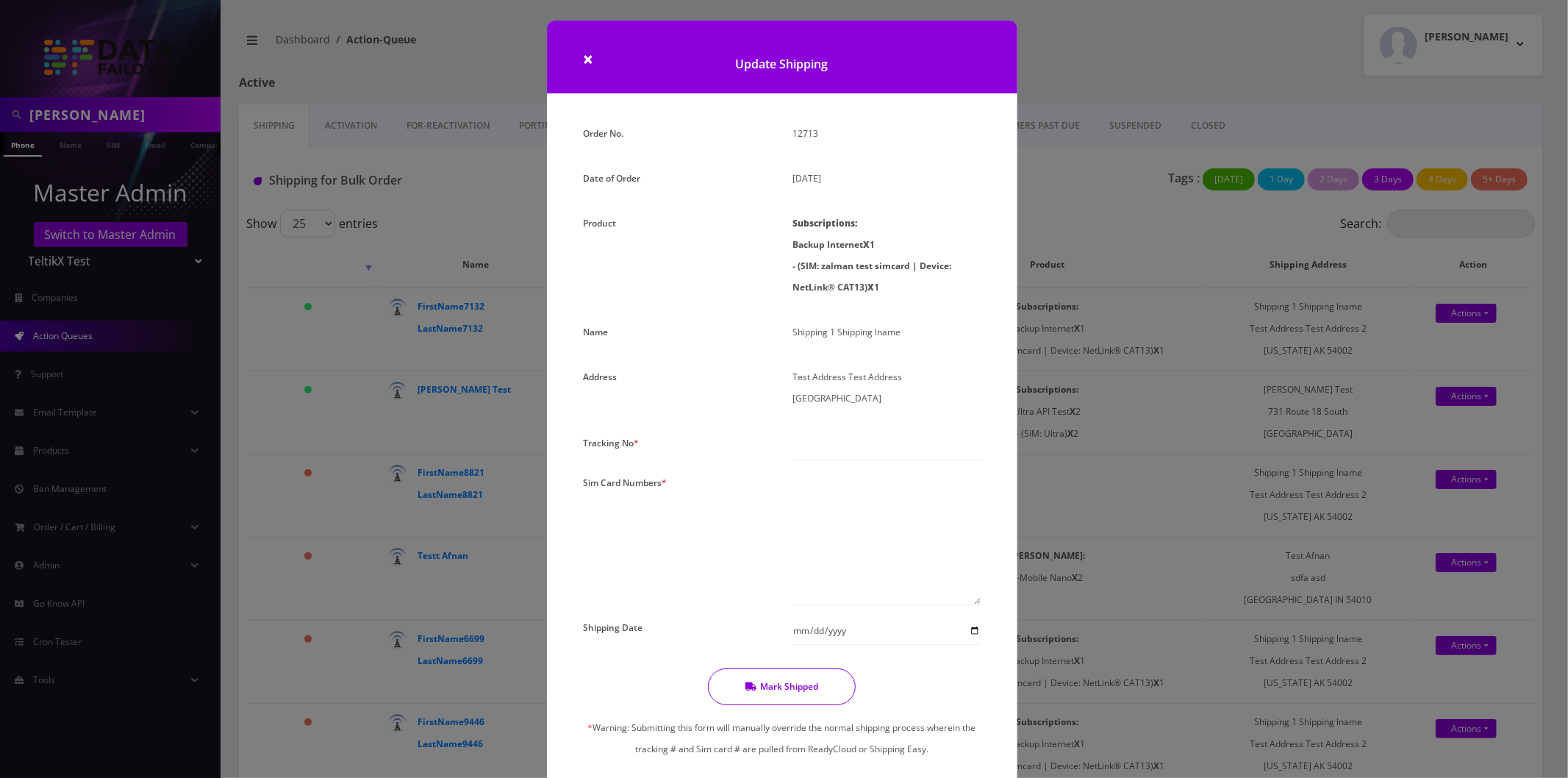
click at [1221, 347] on div "× Update Shipping Order No. 12713 Date of Order [DATE] Product Subscriptions: B…" at bounding box center [784, 389] width 1568 height 778
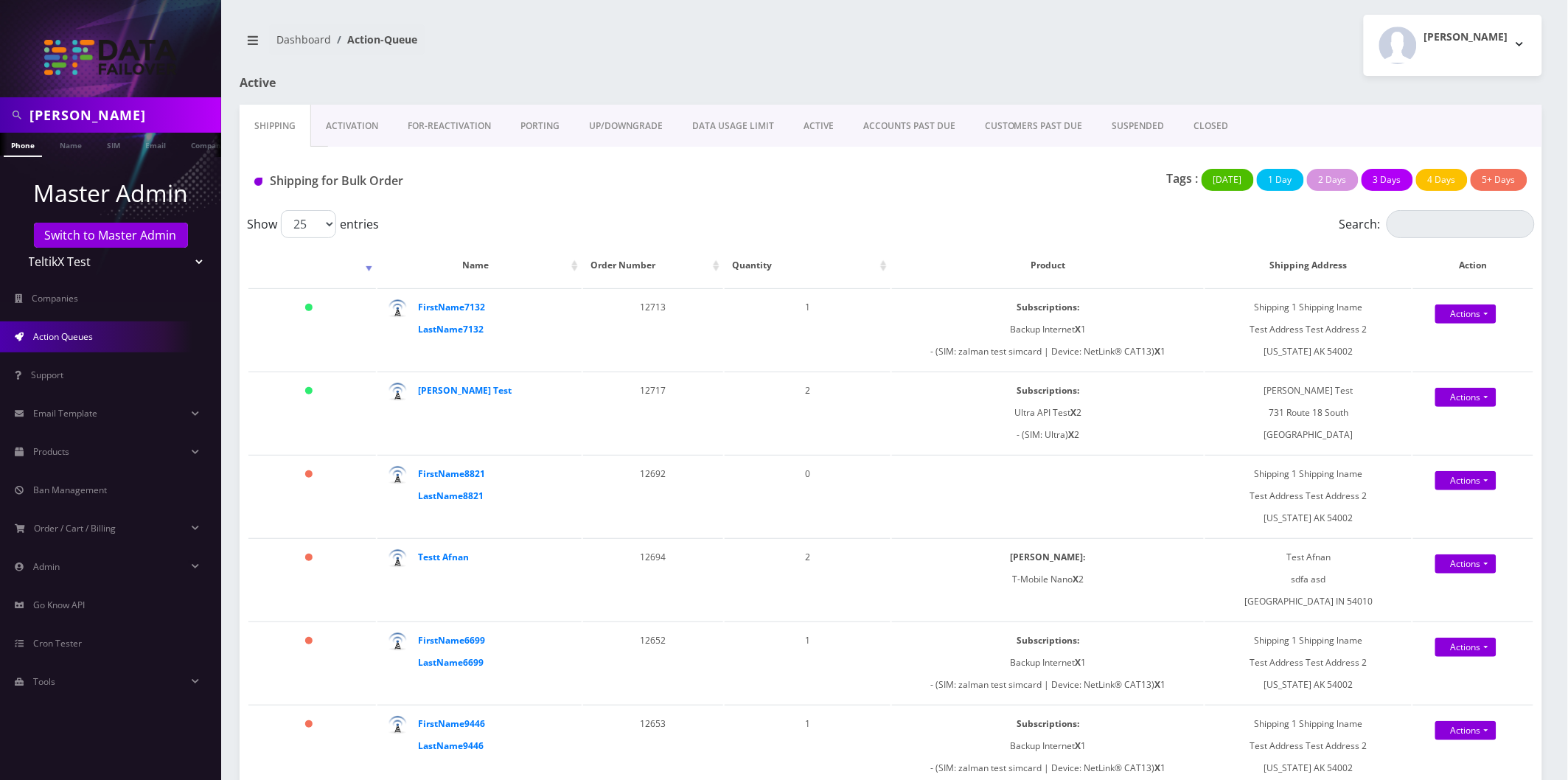
click at [351, 123] on link "Activation" at bounding box center [352, 126] width 82 height 43
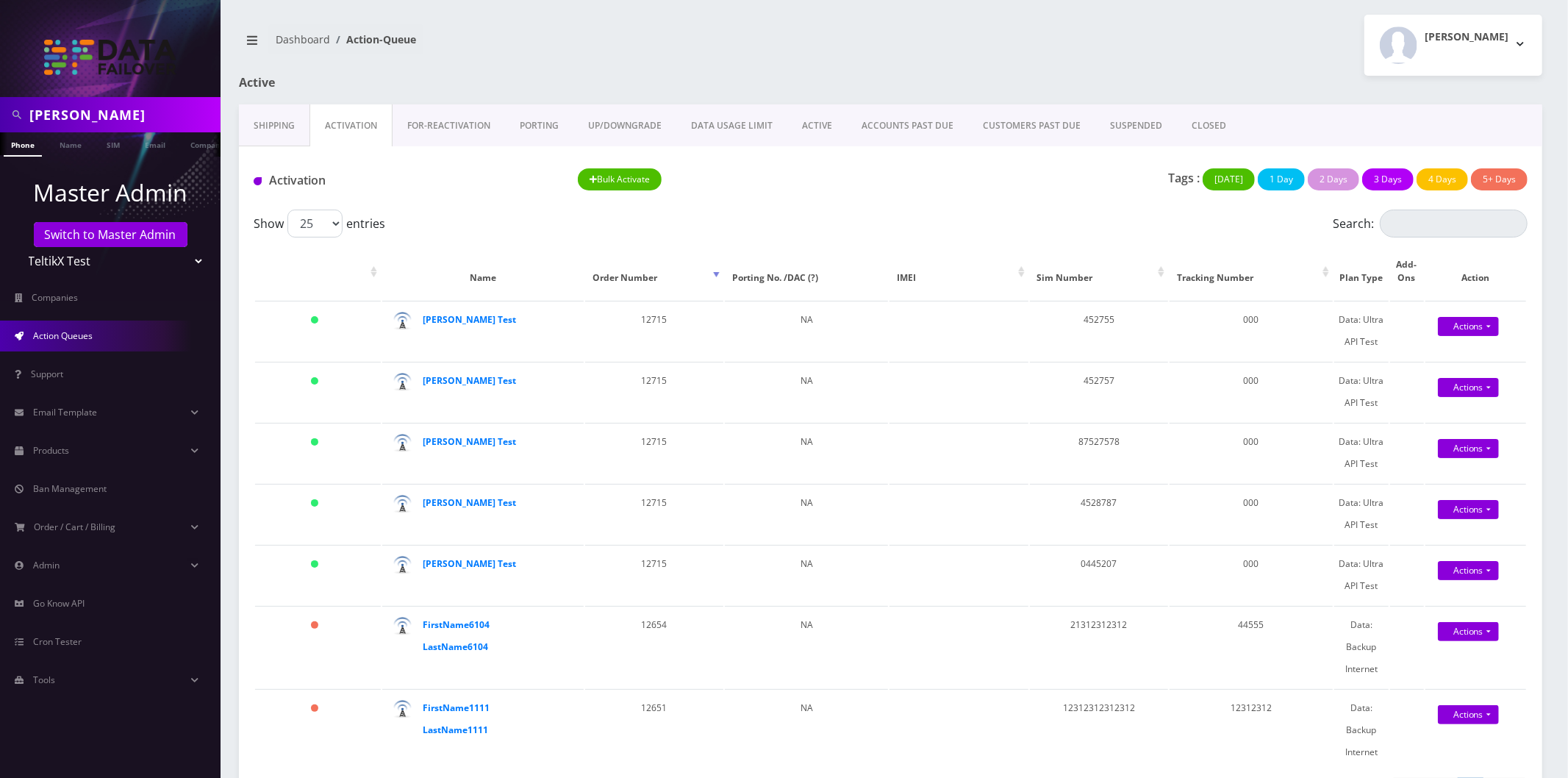
click at [75, 265] on select "TeltikX Test OneTouch GPS Teltik IoT [PERSON_NAME] and [PERSON_NAME] Plc Home A…" at bounding box center [111, 261] width 188 height 28
